Goal: Transaction & Acquisition: Purchase product/service

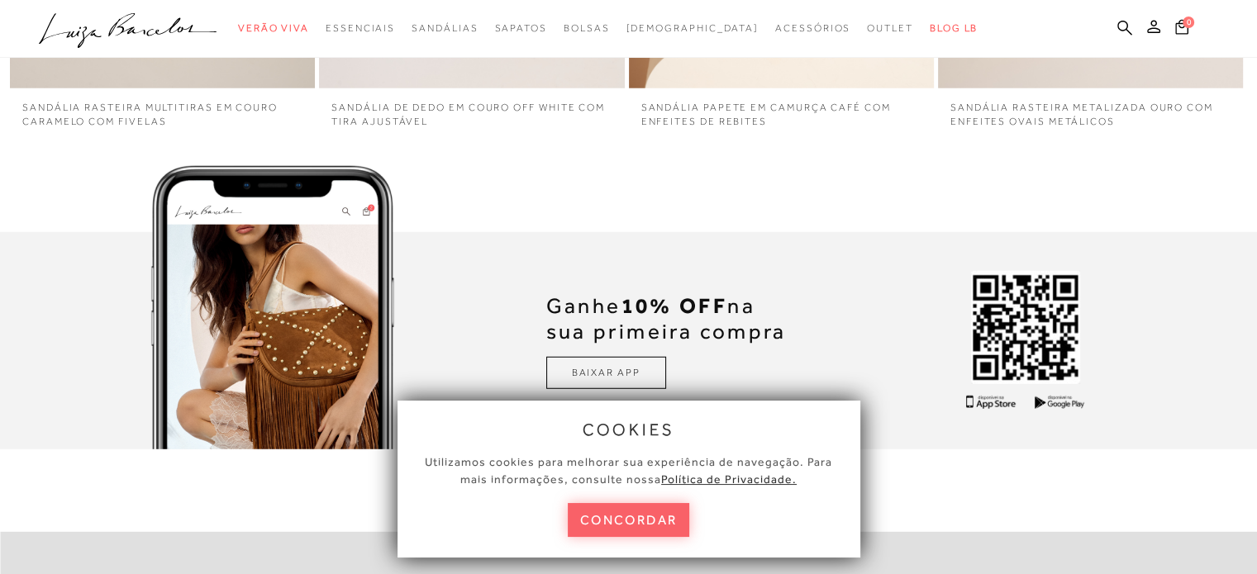
scroll to position [4540, 0]
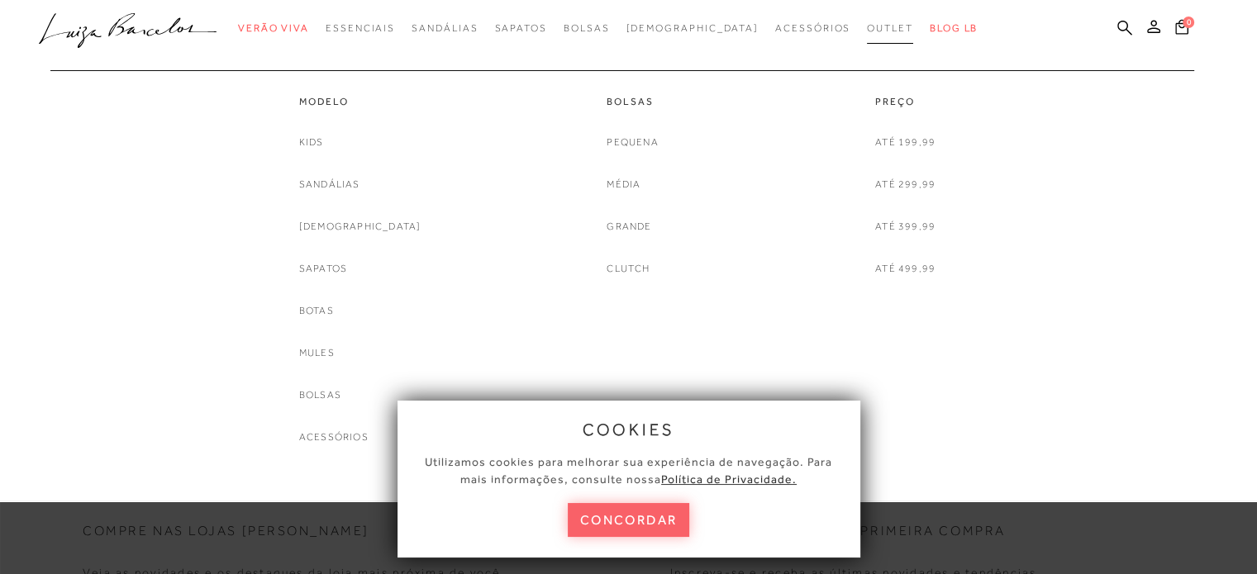
click at [867, 32] on span "Outlet" at bounding box center [890, 28] width 46 height 12
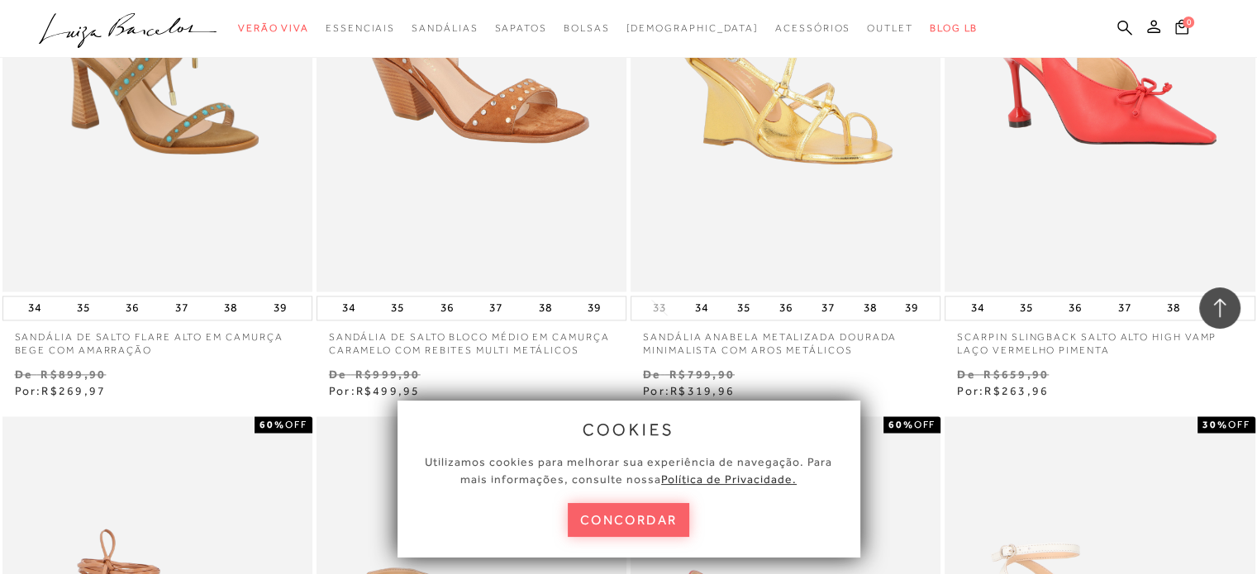
scroll to position [2066, 0]
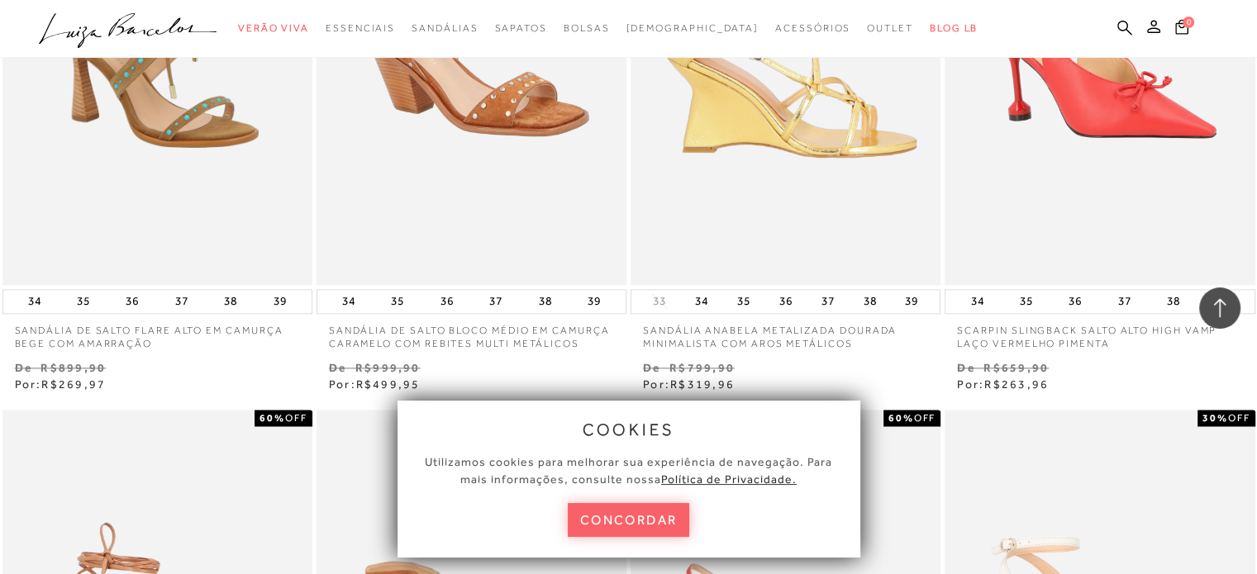
click at [836, 162] on img at bounding box center [786, 52] width 308 height 465
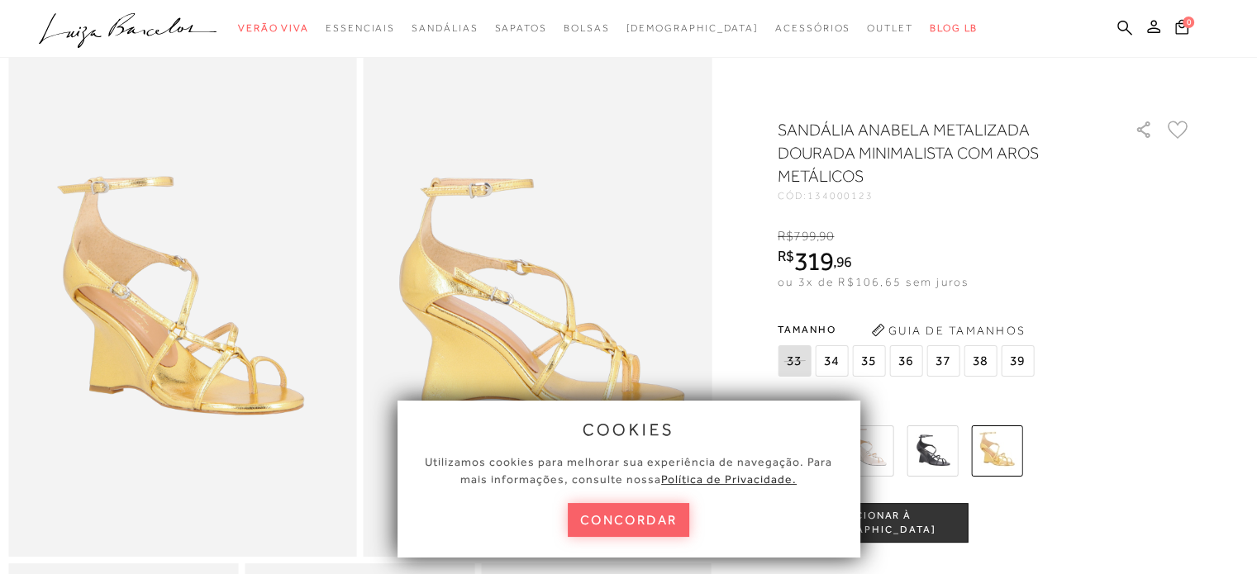
scroll to position [165, 0]
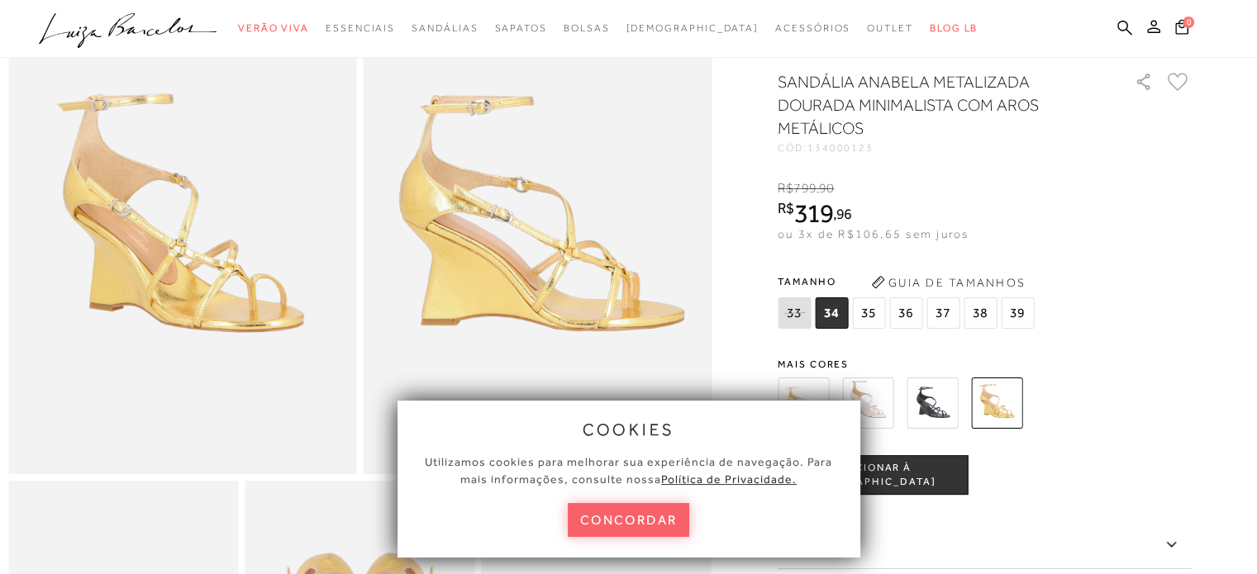
click at [880, 419] on img at bounding box center [867, 403] width 51 height 51
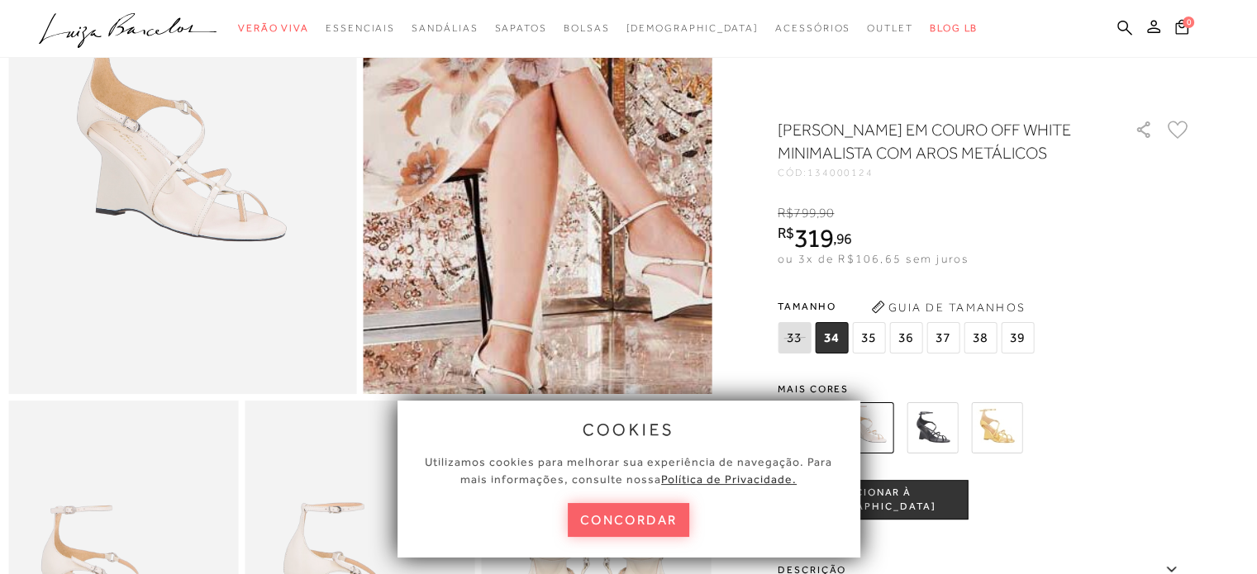
scroll to position [311, 0]
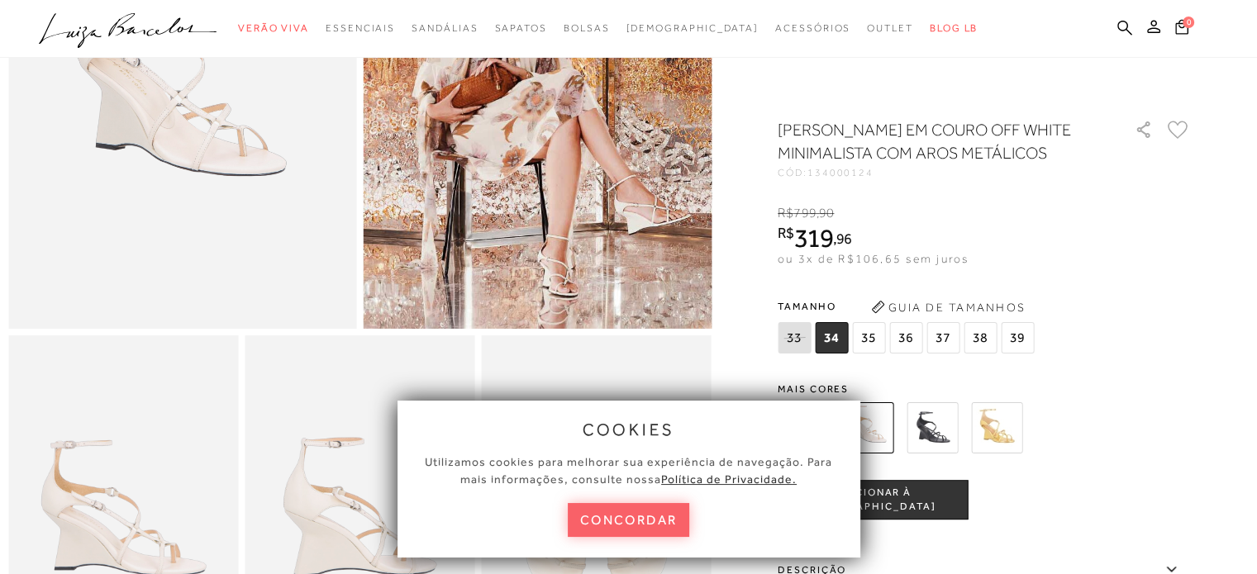
click at [875, 354] on span "35" at bounding box center [868, 337] width 33 height 31
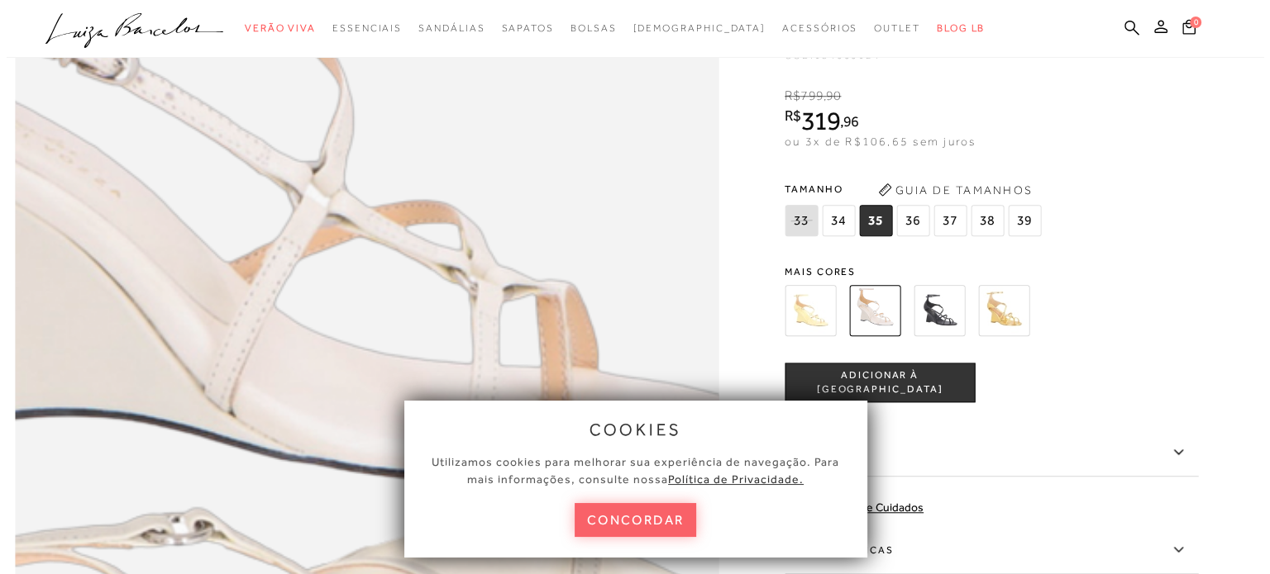
scroll to position [1377, 0]
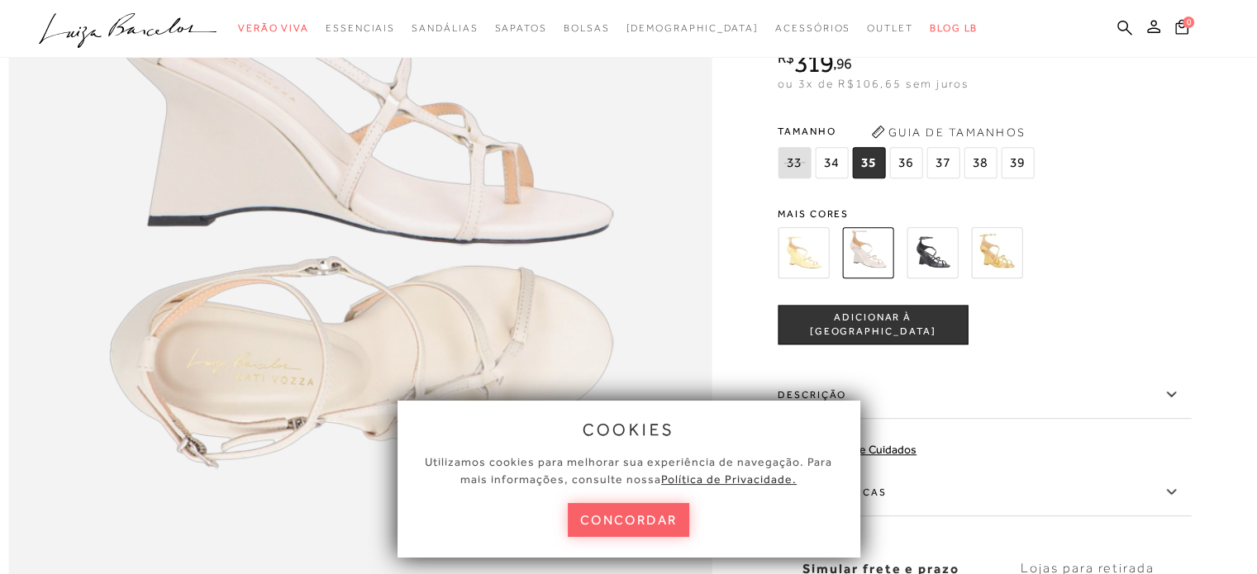
click at [965, 145] on button "Guia de Tamanhos" at bounding box center [947, 132] width 165 height 26
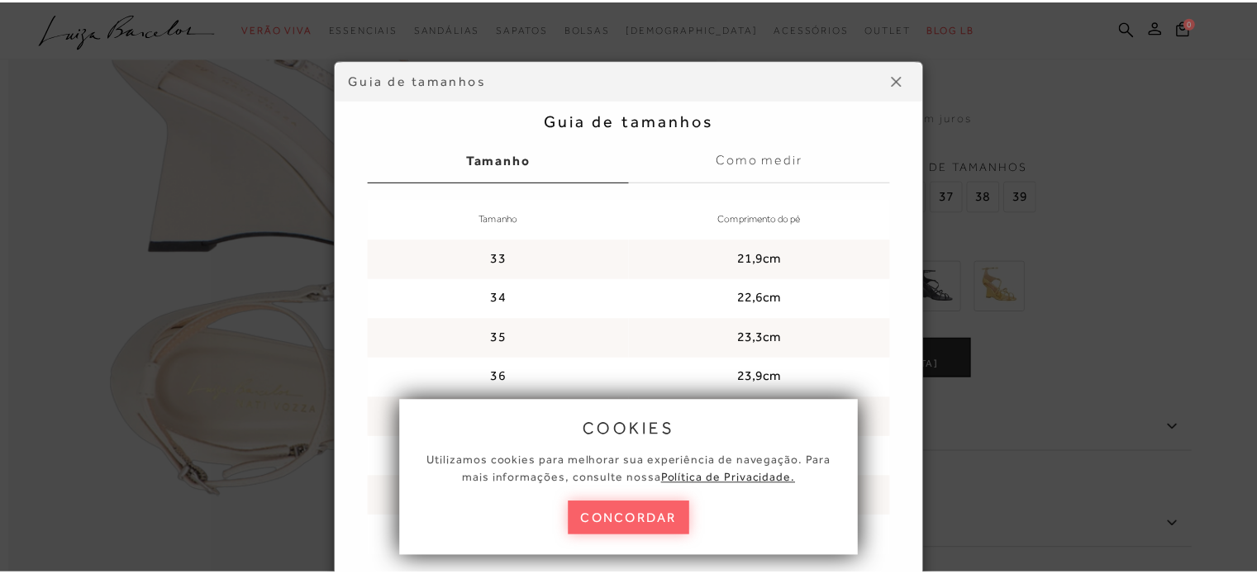
scroll to position [75, 0]
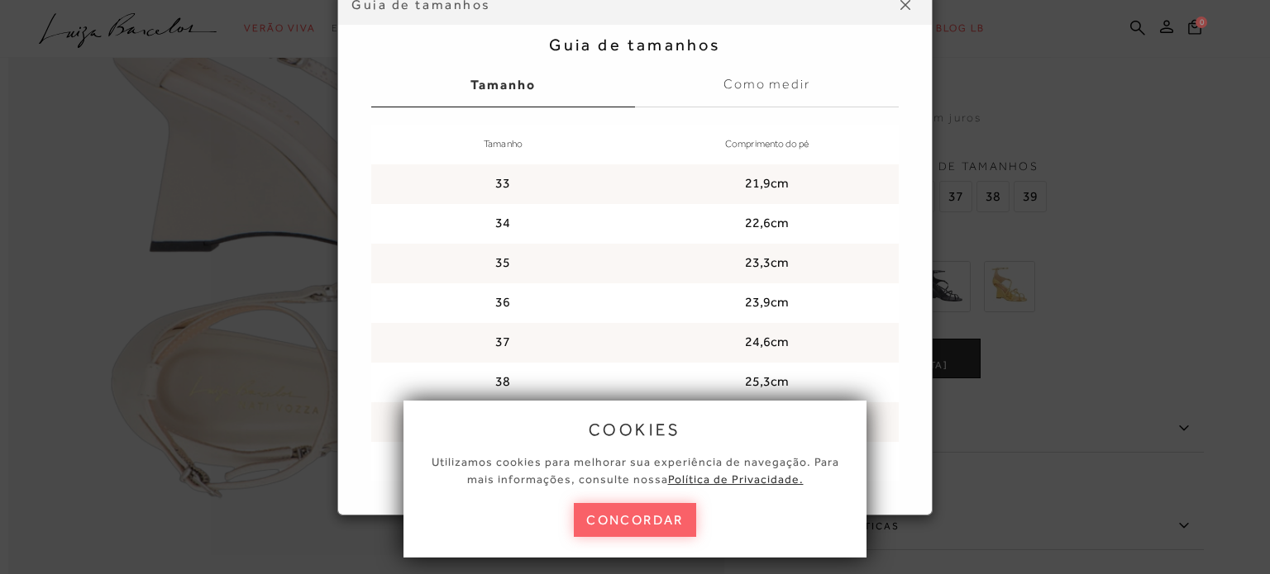
click at [900, 4] on img at bounding box center [905, 5] width 10 height 10
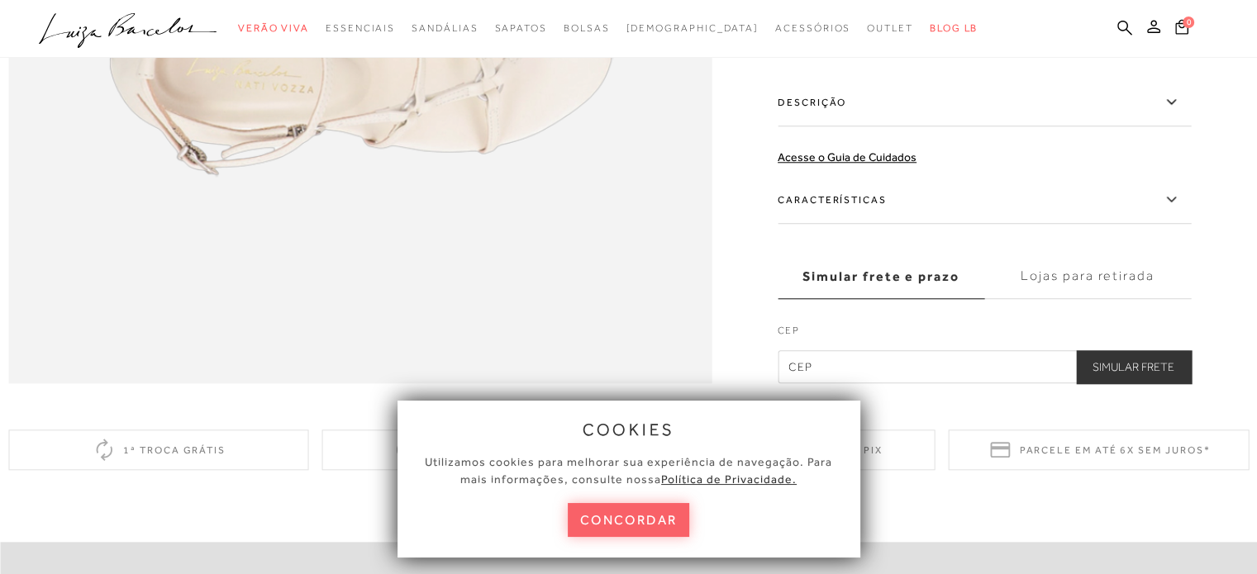
scroll to position [1460, 0]
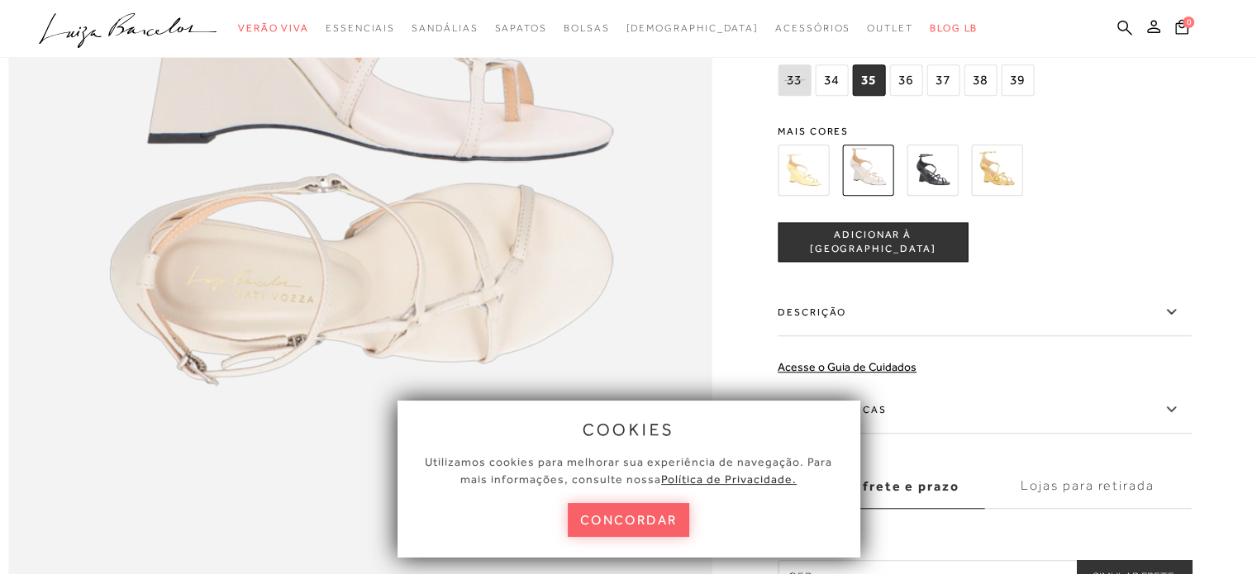
click at [948, 196] on img at bounding box center [932, 170] width 51 height 51
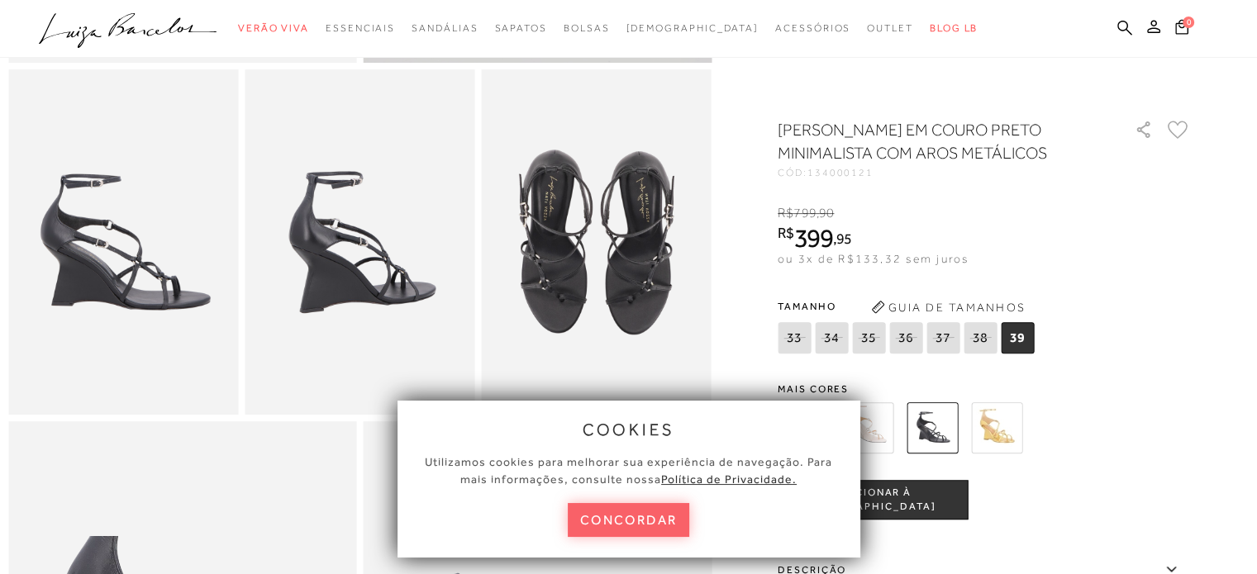
scroll to position [579, 0]
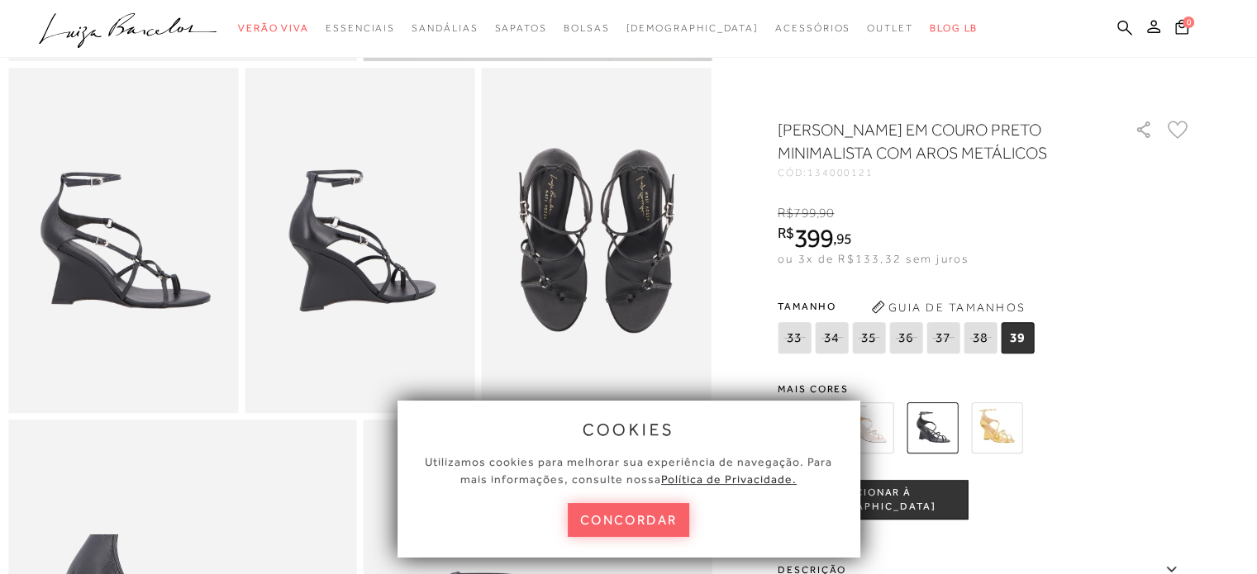
click at [879, 429] on img at bounding box center [867, 428] width 51 height 51
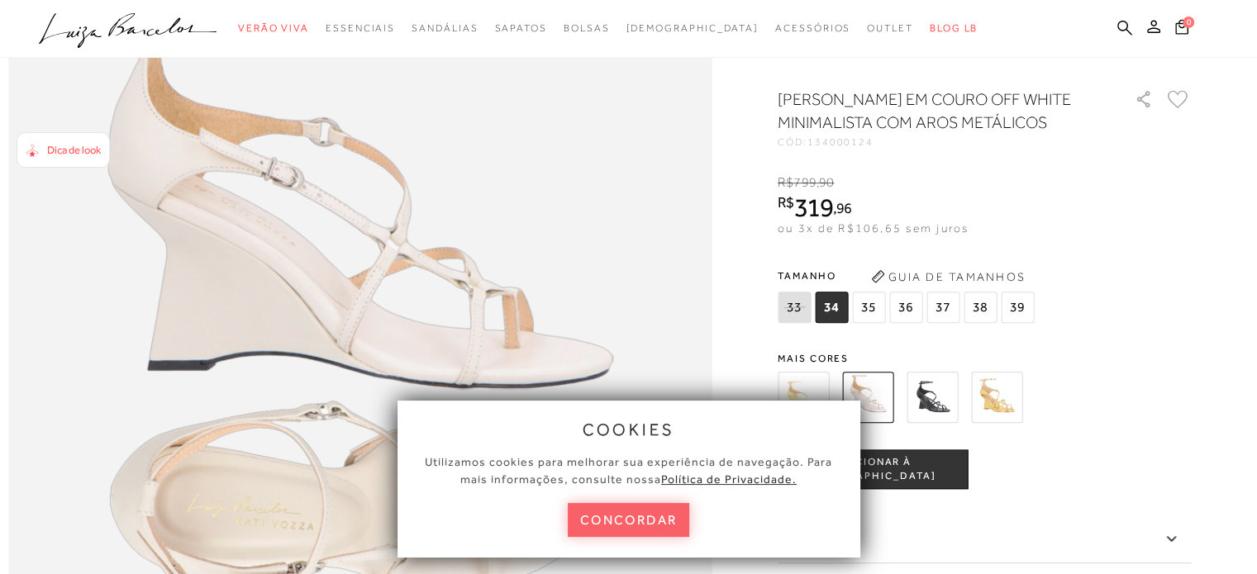
scroll to position [1323, 0]
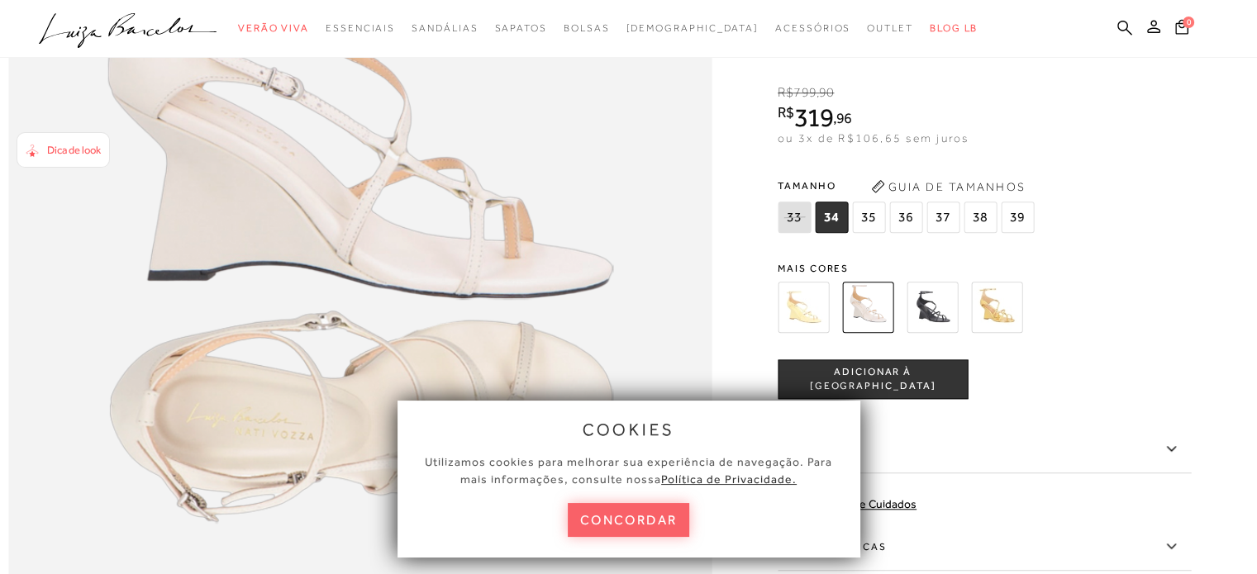
click at [63, 158] on div "Dica de look" at bounding box center [70, 149] width 62 height 17
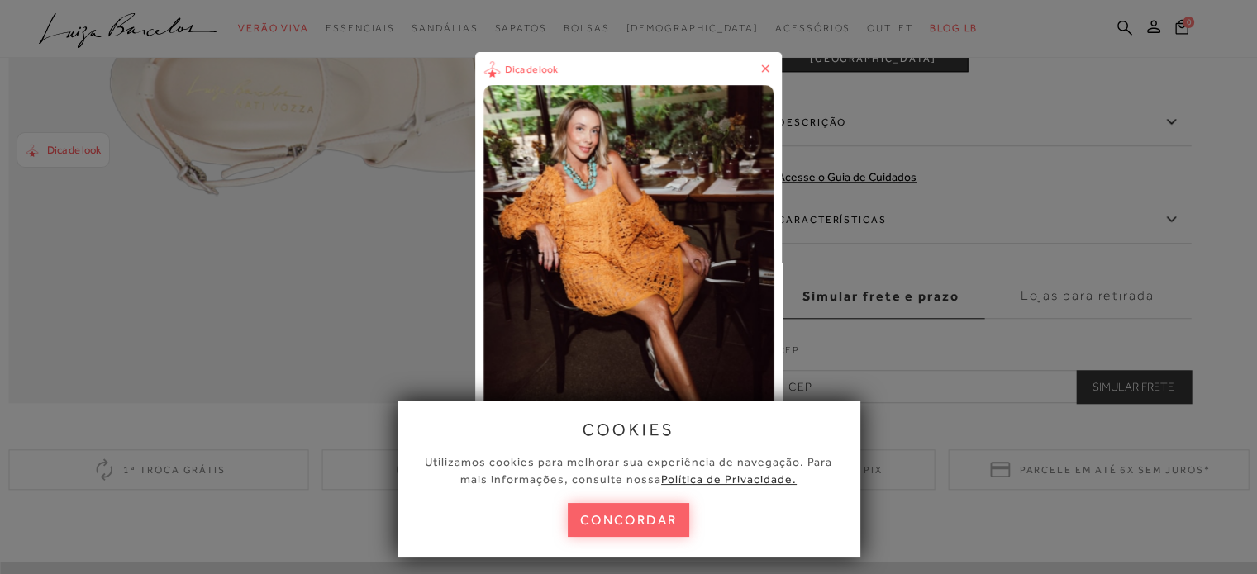
scroll to position [1736, 0]
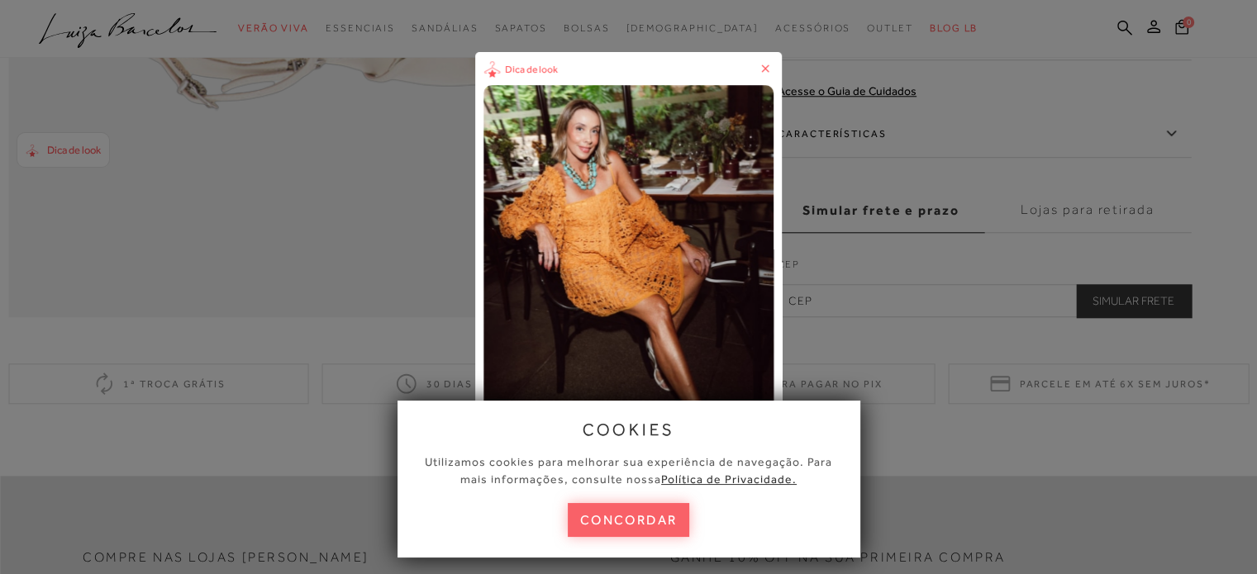
click at [689, 287] on img "1 / 1" at bounding box center [629, 300] width 291 height 430
click at [649, 141] on img "1 / 1" at bounding box center [629, 300] width 291 height 430
click at [770, 65] on icon at bounding box center [765, 67] width 7 height 7
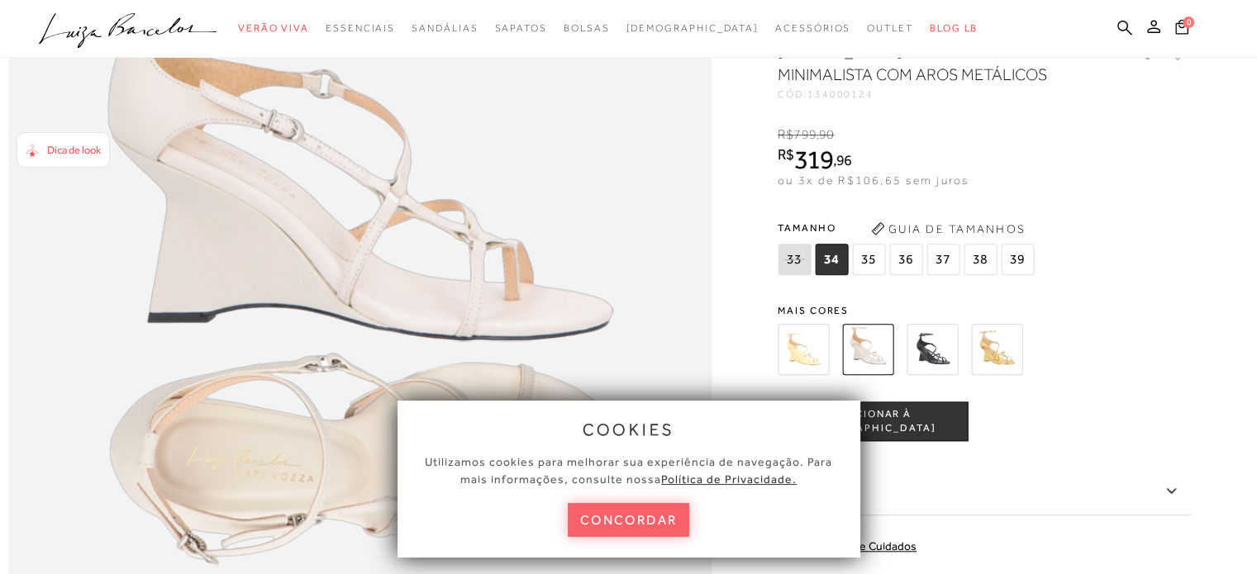
scroll to position [1377, 0]
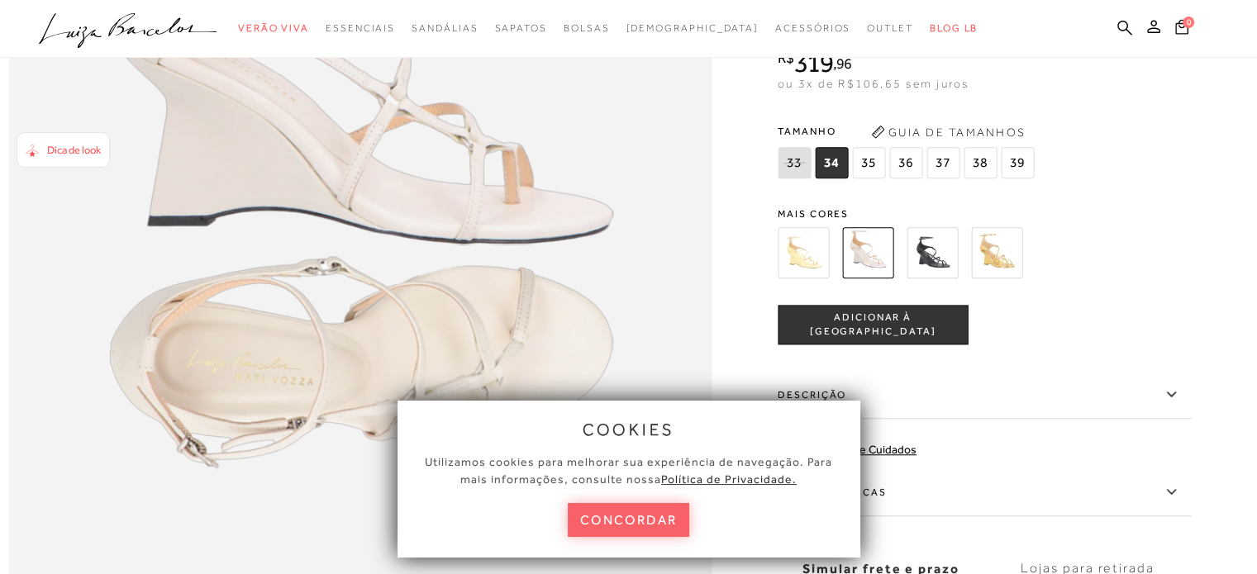
click at [1004, 279] on img at bounding box center [996, 252] width 51 height 51
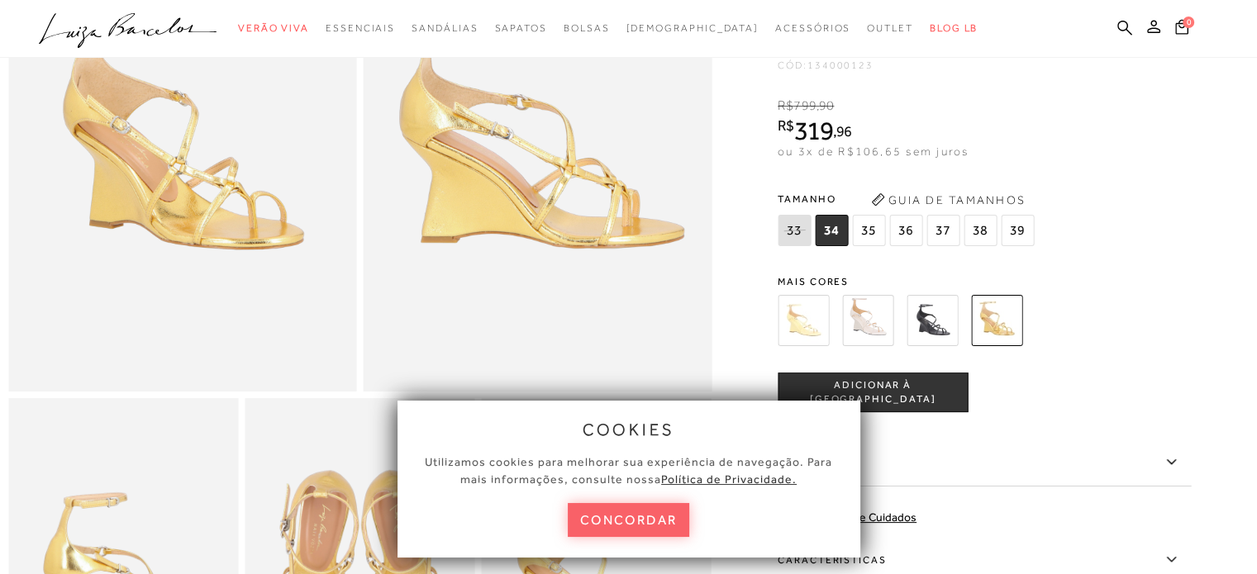
scroll to position [496, 0]
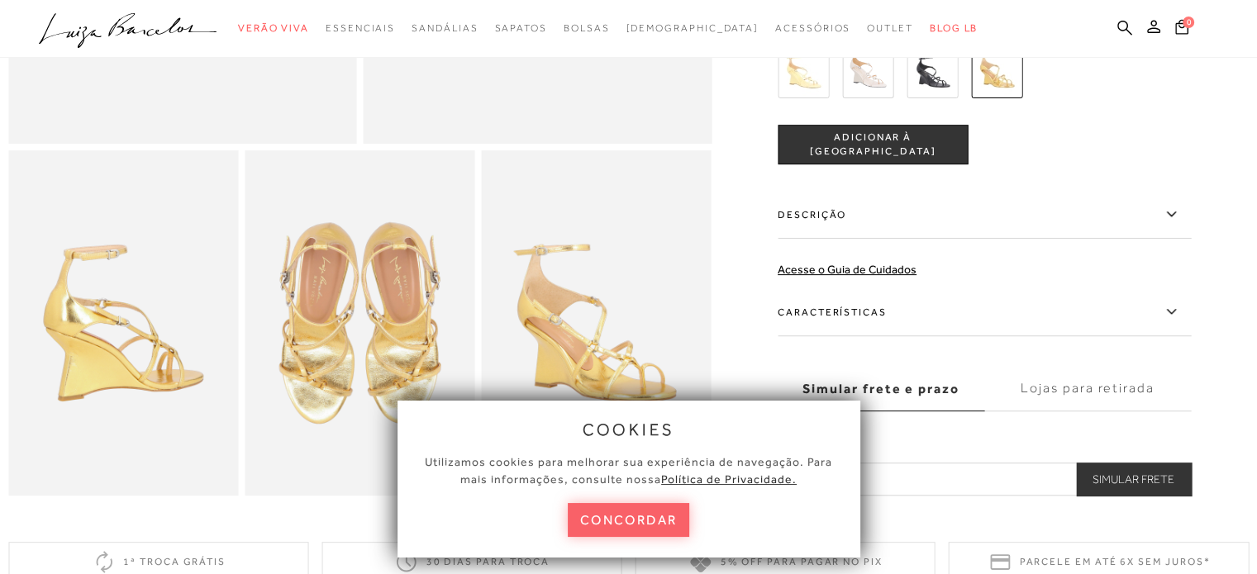
click at [817, 98] on img at bounding box center [803, 72] width 51 height 51
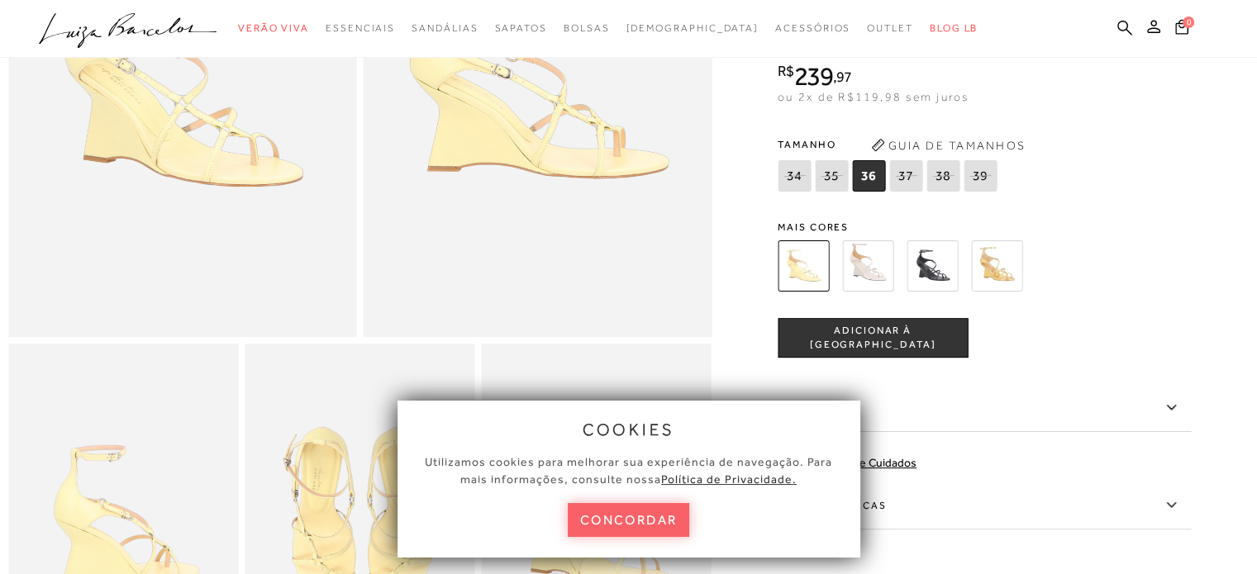
scroll to position [248, 0]
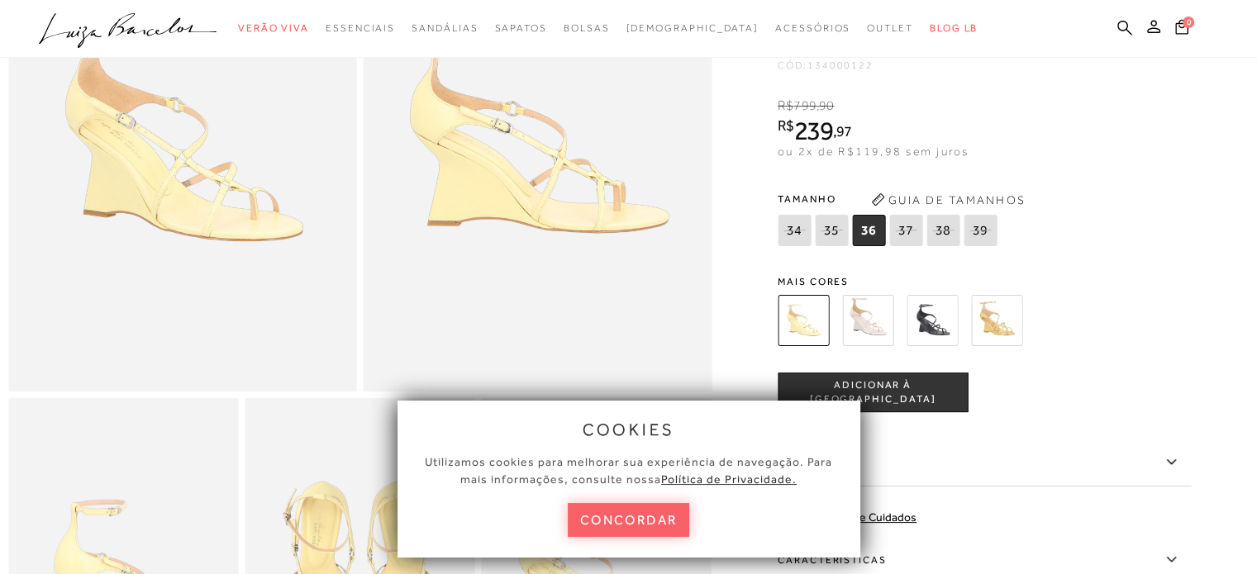
click at [841, 241] on icon at bounding box center [831, 230] width 23 height 21
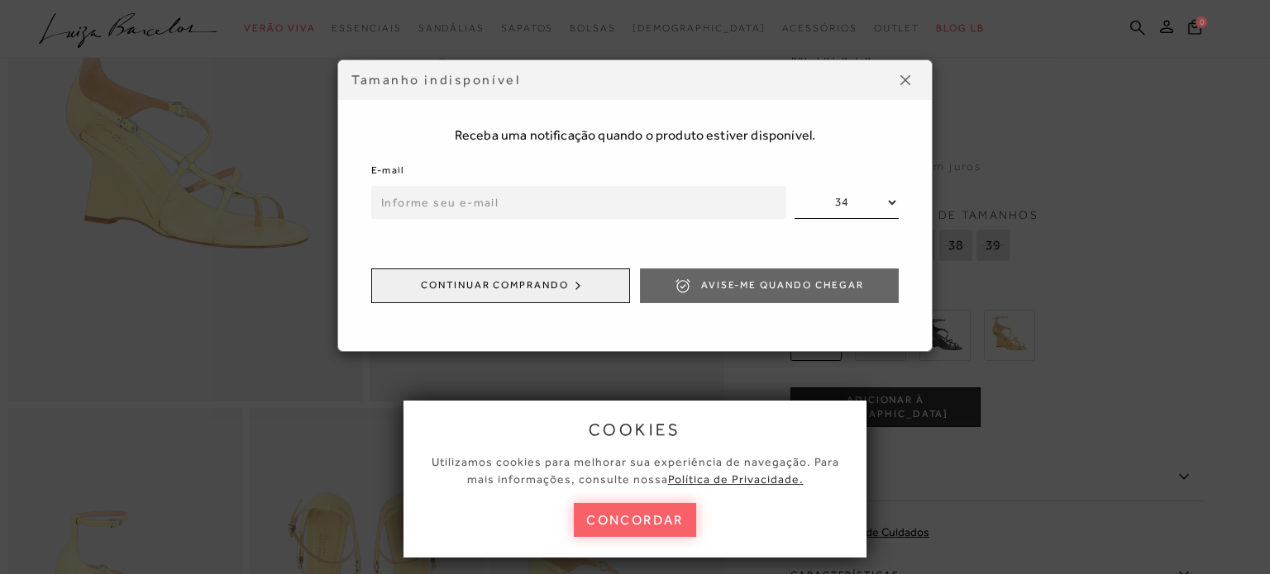
click at [920, 69] on div "Tamanho indisponível" at bounding box center [634, 80] width 593 height 40
click at [913, 77] on button at bounding box center [905, 80] width 26 height 26
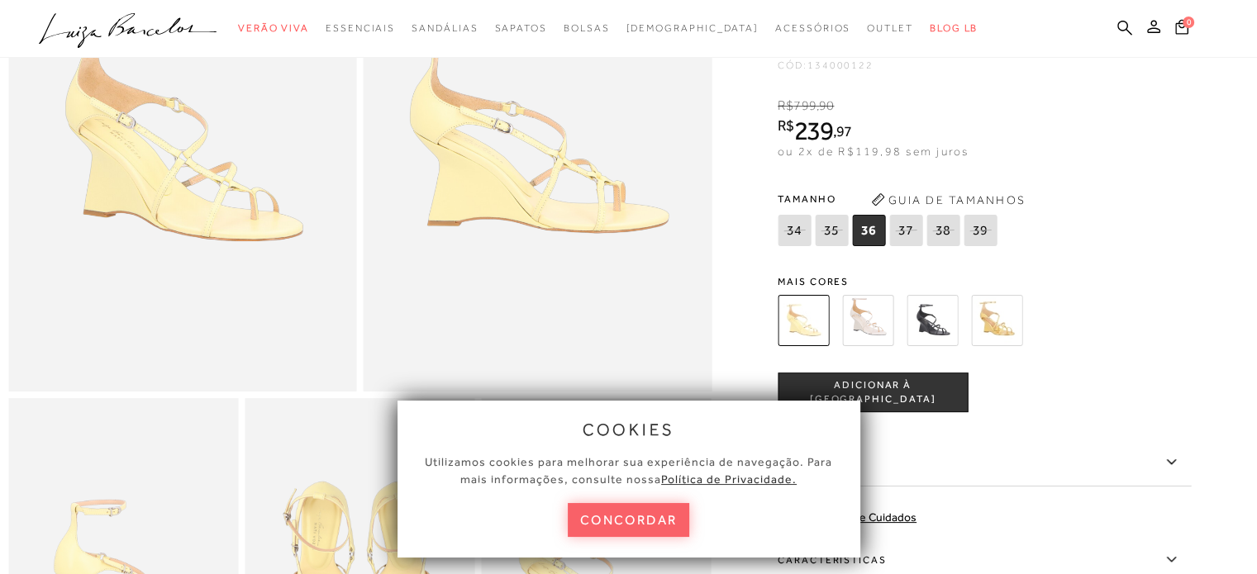
click at [876, 338] on img at bounding box center [867, 320] width 51 height 51
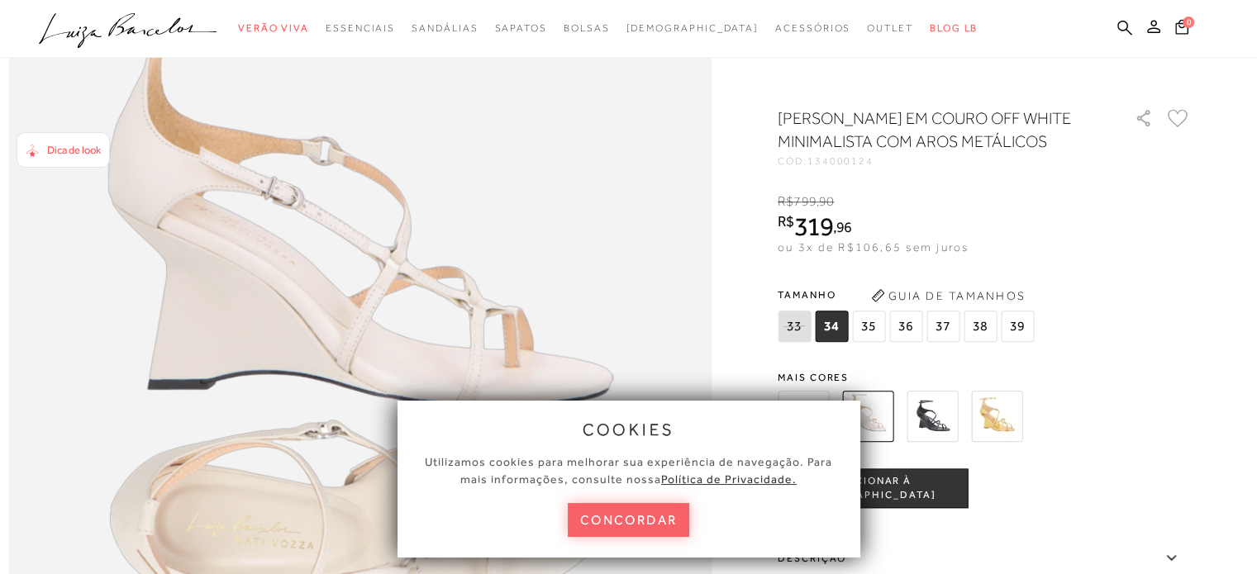
scroll to position [1129, 0]
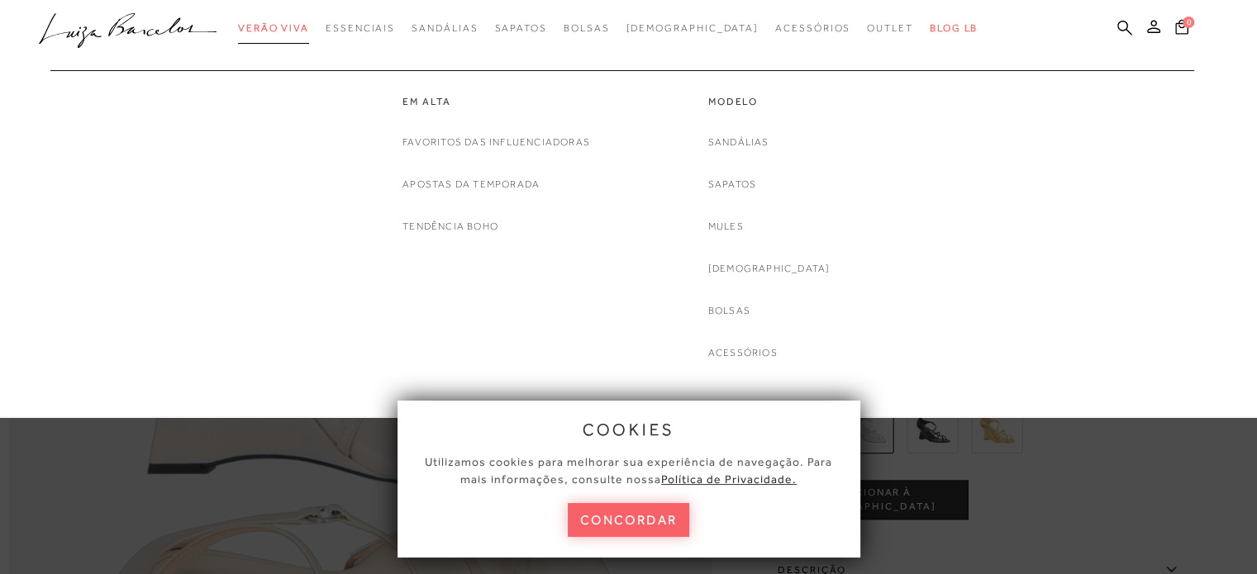
click at [293, 29] on span "Verão Viva" at bounding box center [273, 28] width 71 height 12
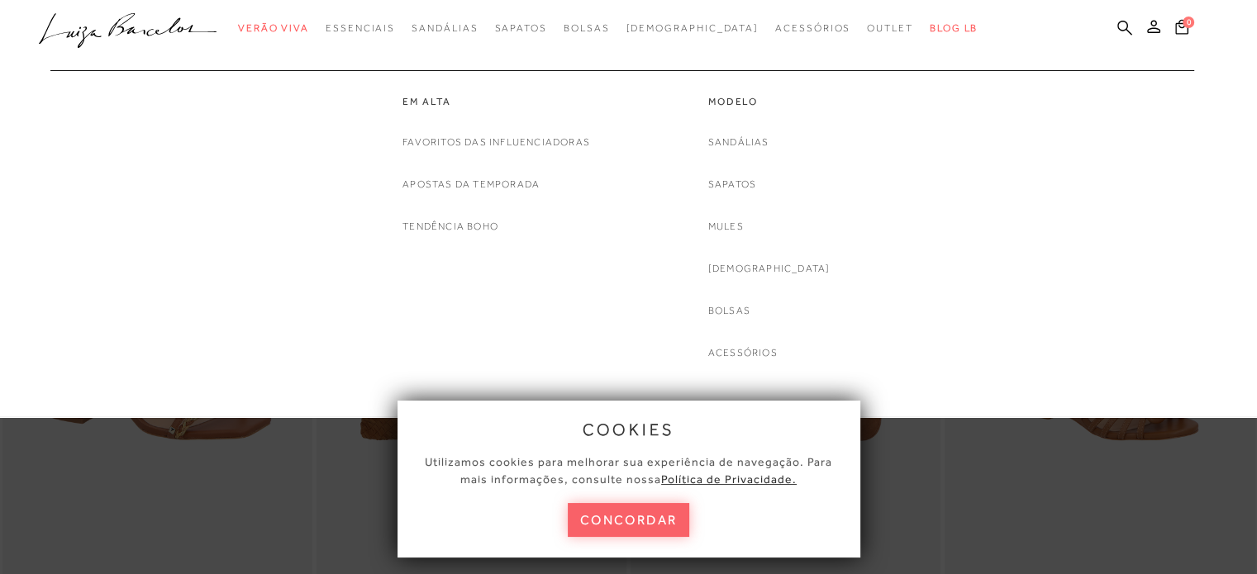
scroll to position [83, 0]
click at [418, 99] on link "Em alta" at bounding box center [497, 102] width 188 height 14
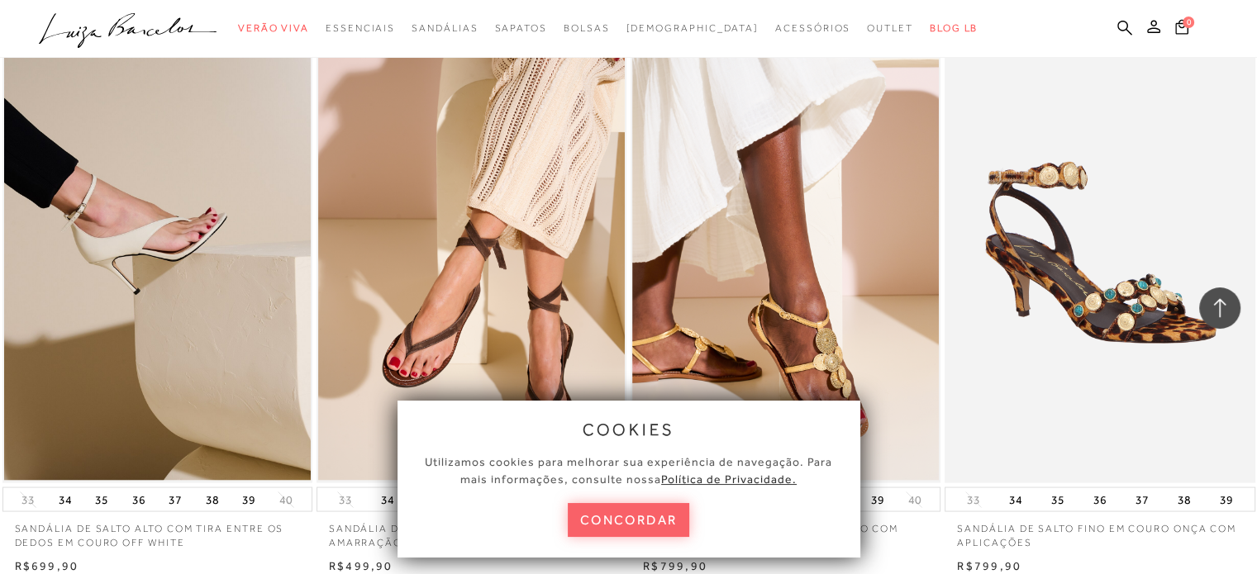
scroll to position [3306, 0]
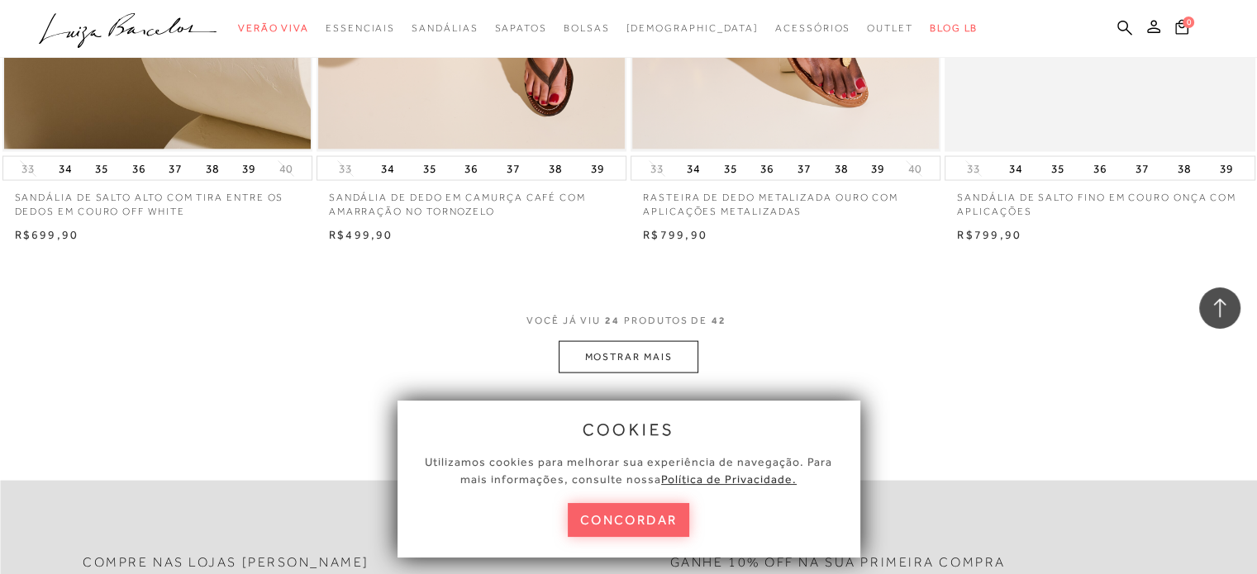
click at [618, 341] on button "MOSTRAR MAIS" at bounding box center [628, 357] width 139 height 32
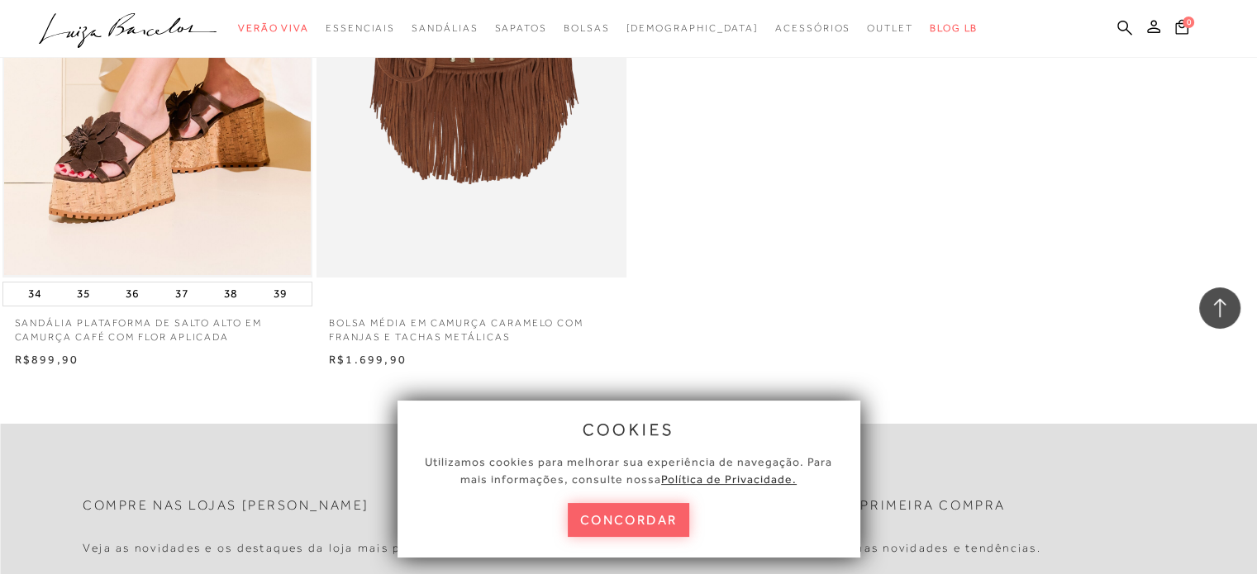
scroll to position [6117, 0]
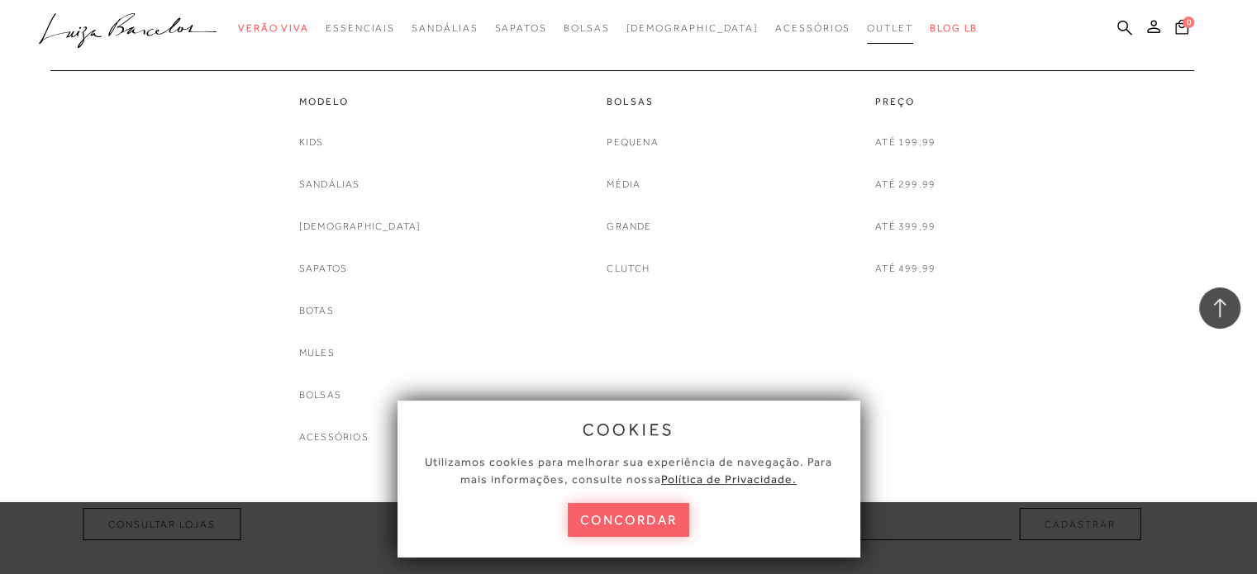
click at [867, 22] on span "Outlet" at bounding box center [890, 28] width 46 height 12
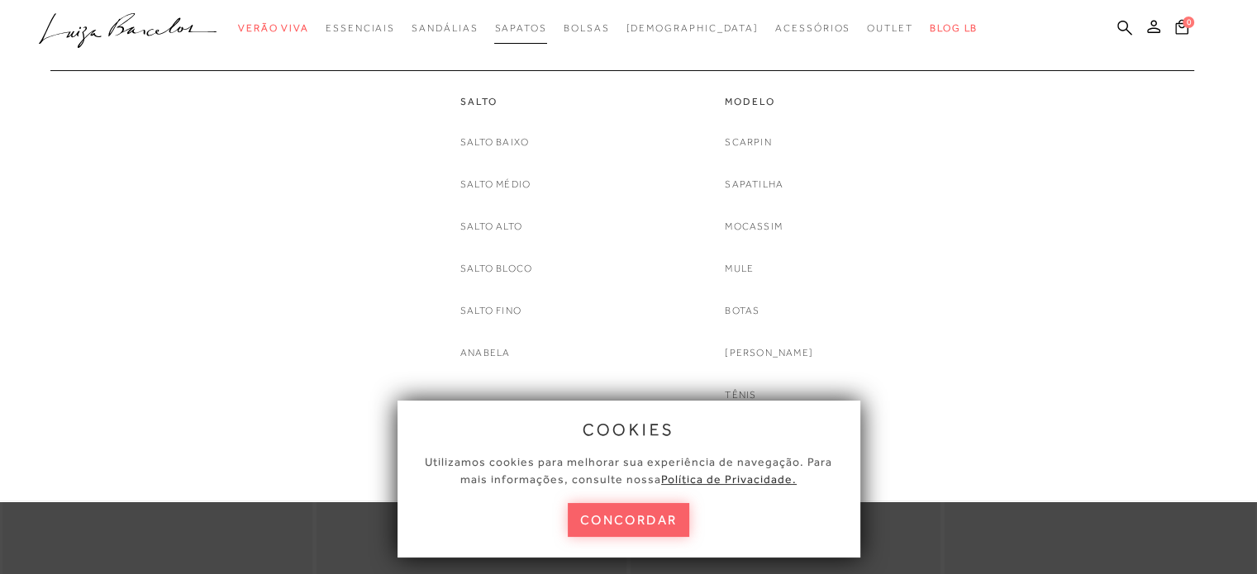
click at [546, 31] on span "Sapatos" at bounding box center [520, 28] width 52 height 12
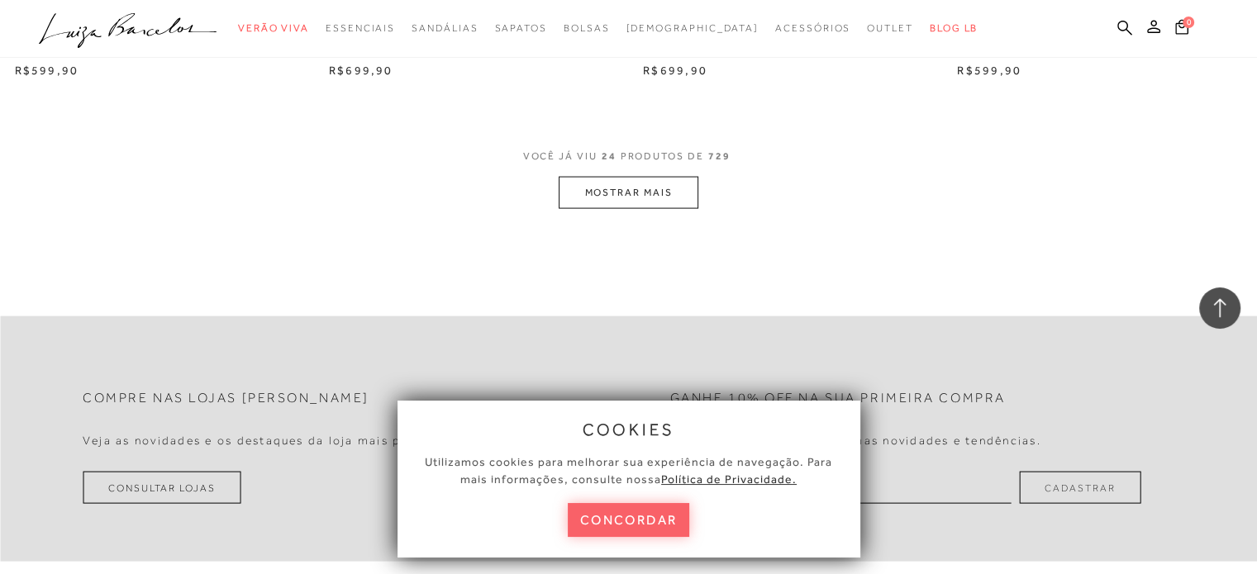
scroll to position [3472, 0]
click at [635, 179] on button "MOSTRAR MAIS" at bounding box center [628, 192] width 139 height 32
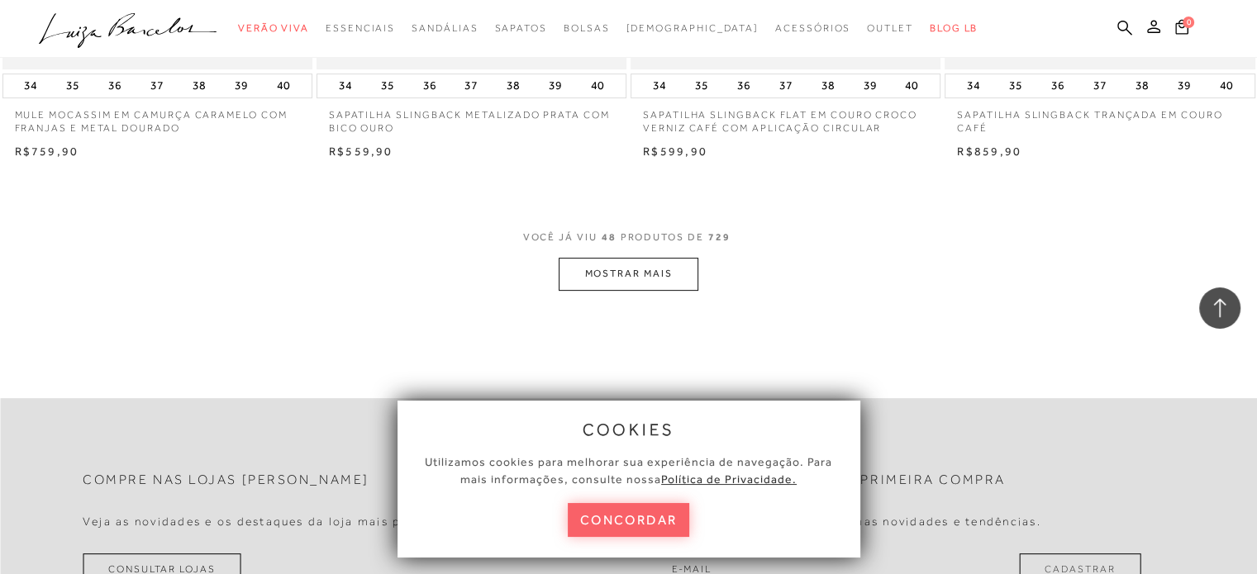
scroll to position [7026, 0]
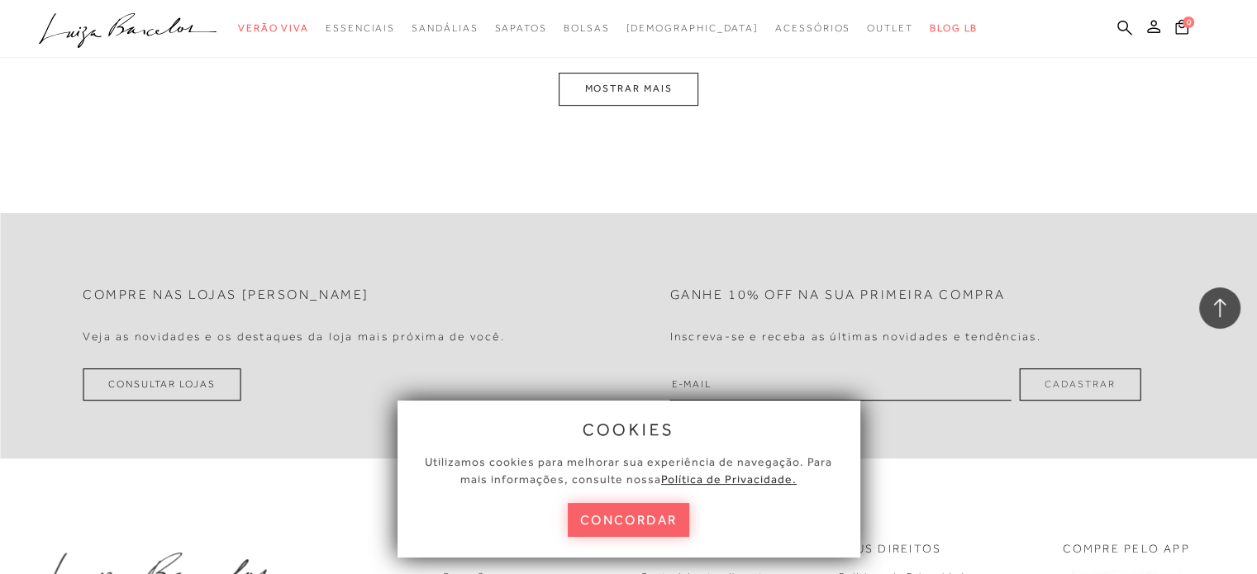
click at [662, 78] on button "MOSTRAR MAIS" at bounding box center [628, 89] width 139 height 32
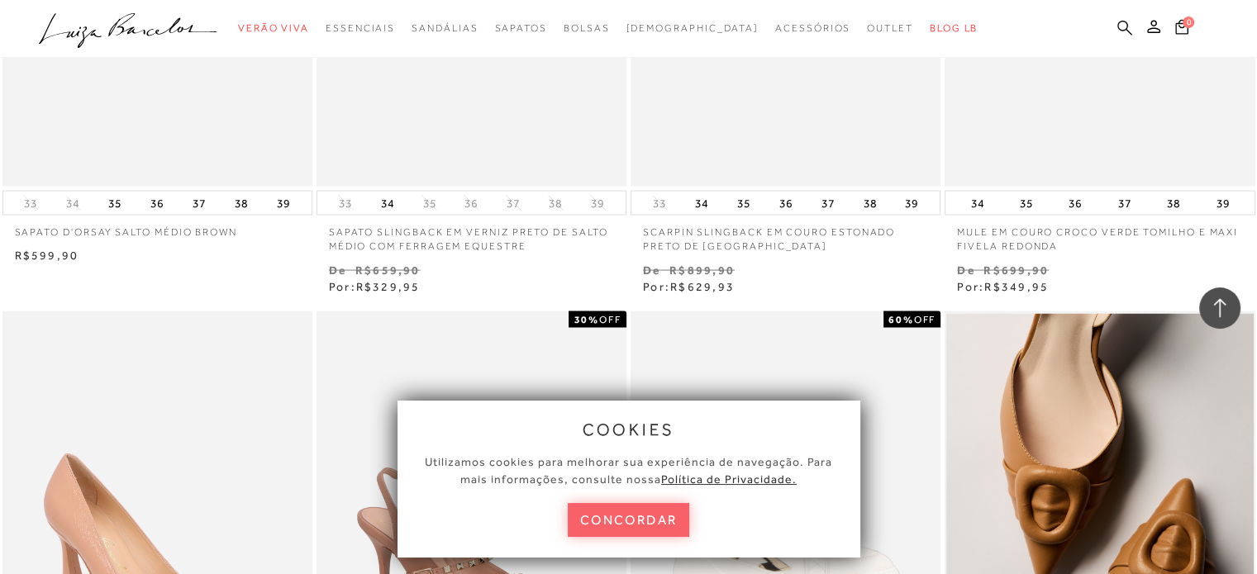
scroll to position [9374, 0]
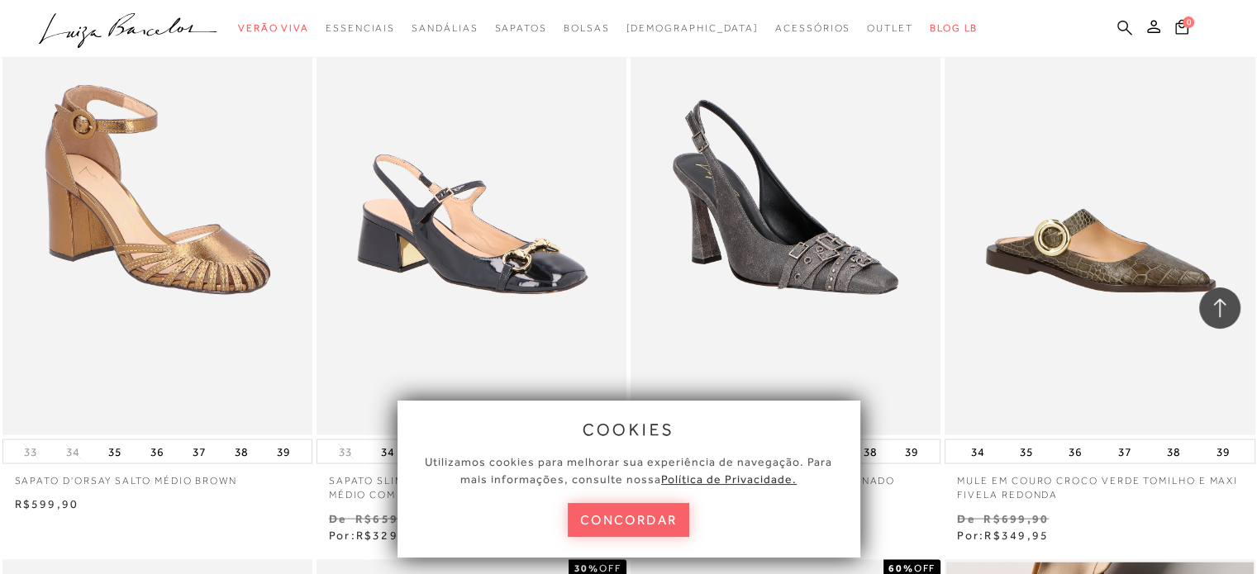
click at [1131, 30] on icon at bounding box center [1125, 28] width 15 height 16
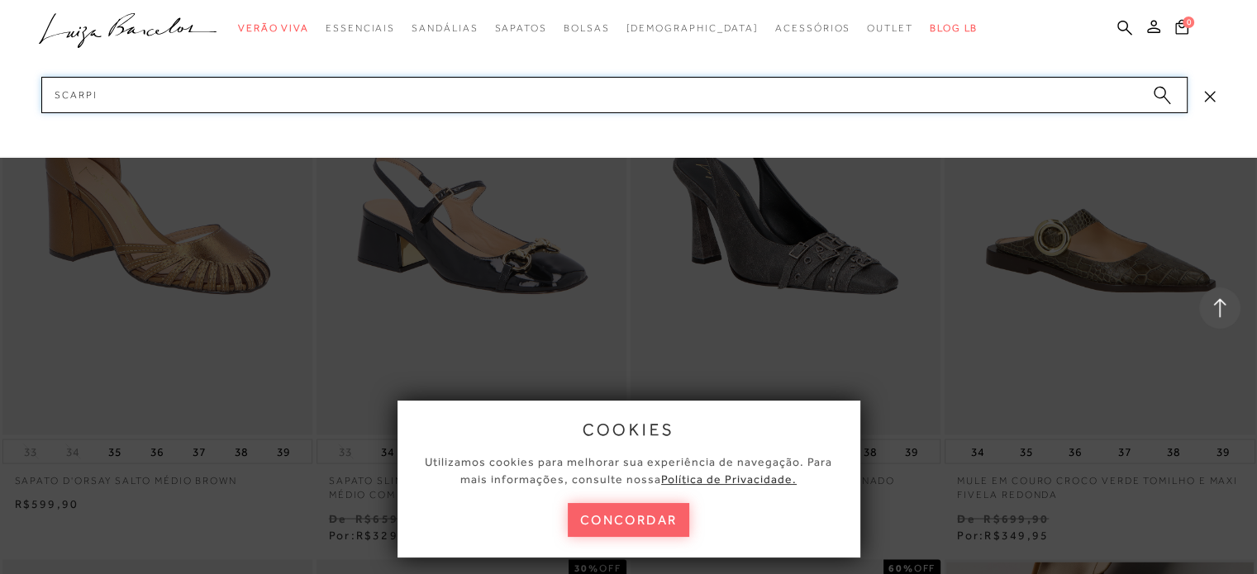
type input "scarpin"
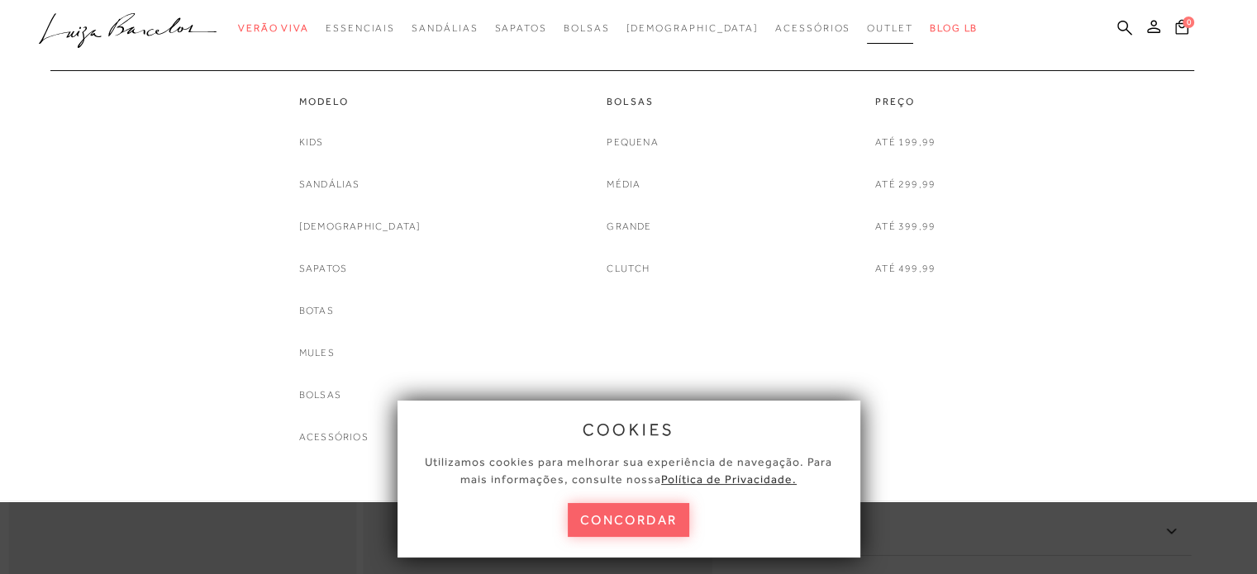
click at [867, 29] on span "Outlet" at bounding box center [890, 28] width 46 height 12
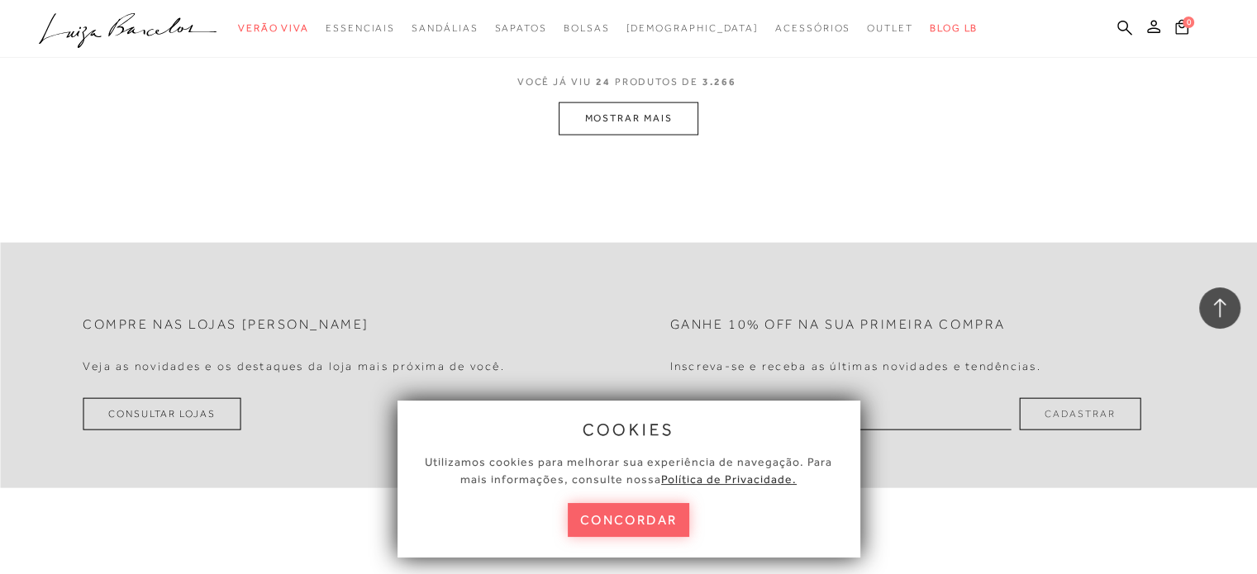
scroll to position [3637, 0]
click at [630, 112] on button "MOSTRAR MAIS" at bounding box center [628, 117] width 139 height 32
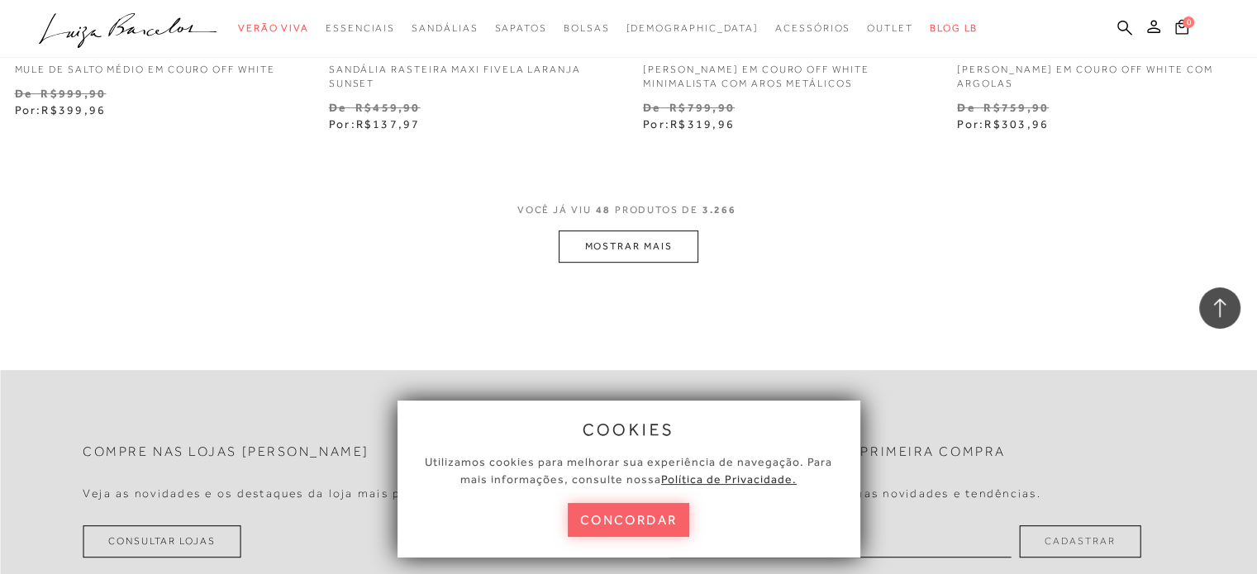
scroll to position [7109, 0]
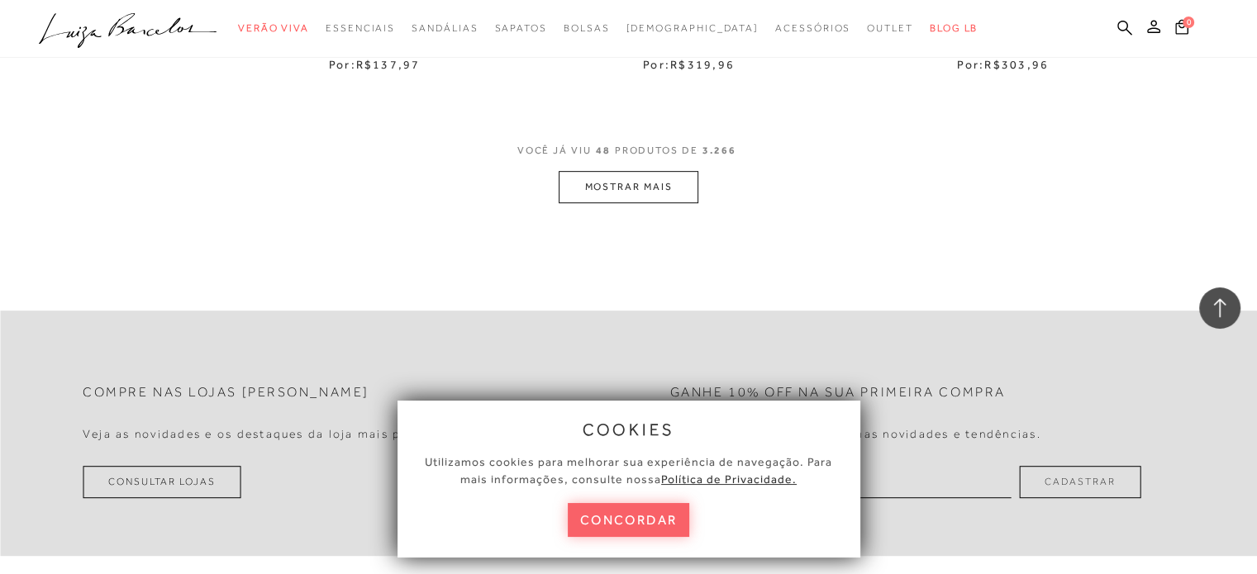
click at [651, 179] on button "MOSTRAR MAIS" at bounding box center [628, 187] width 139 height 32
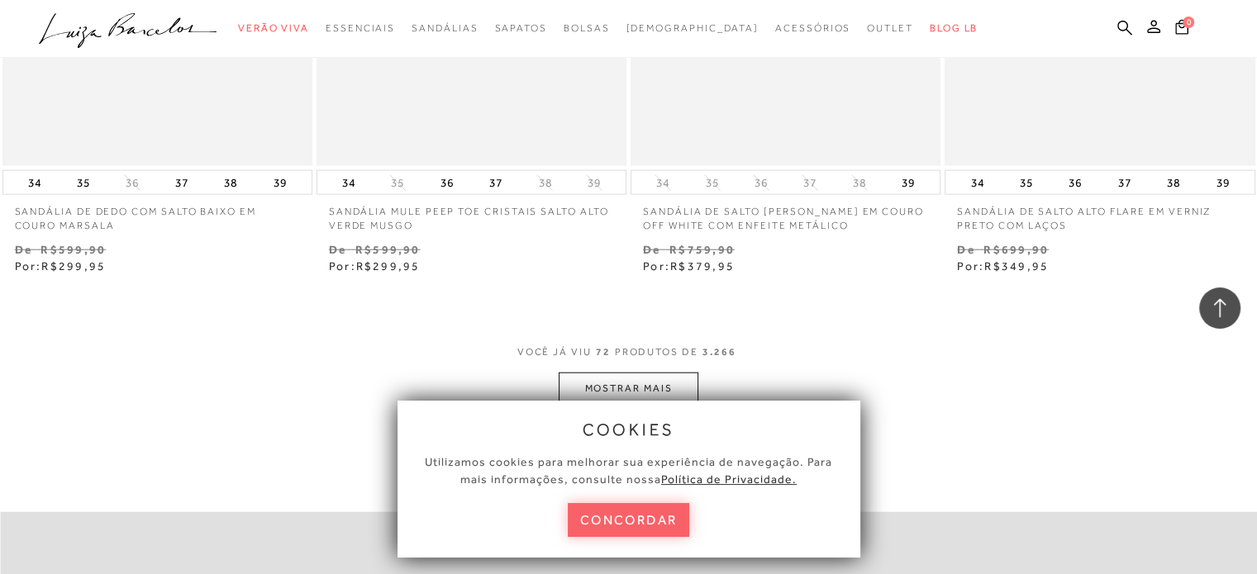
scroll to position [10663, 0]
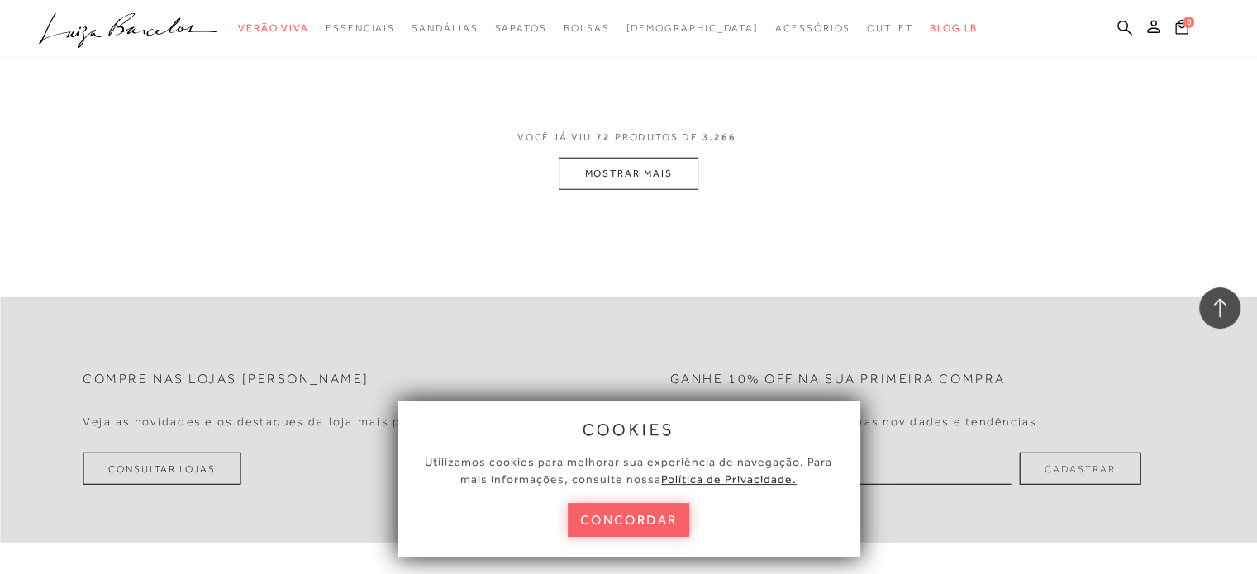
click at [629, 173] on button "MOSTRAR MAIS" at bounding box center [628, 174] width 139 height 32
